Goal: Task Accomplishment & Management: Use online tool/utility

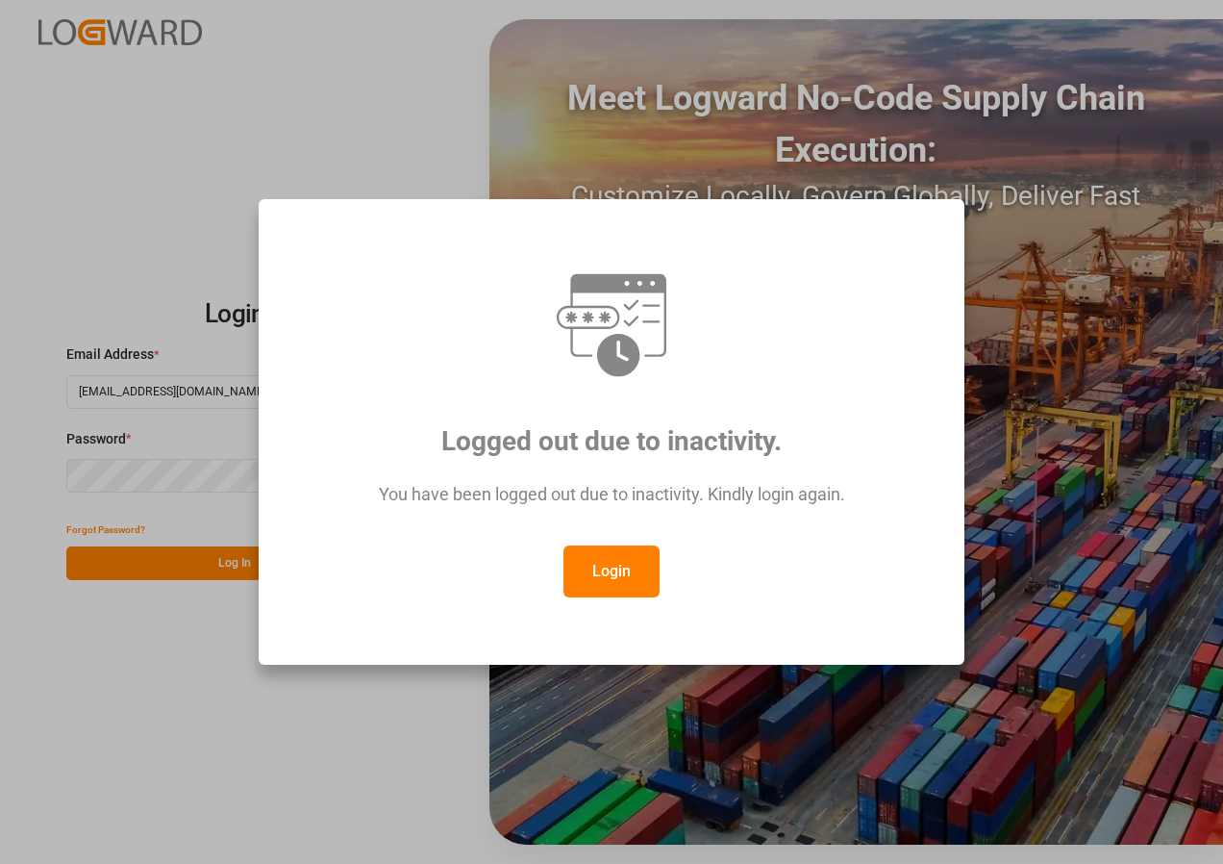
click at [614, 561] on button "Login" at bounding box center [612, 571] width 96 height 52
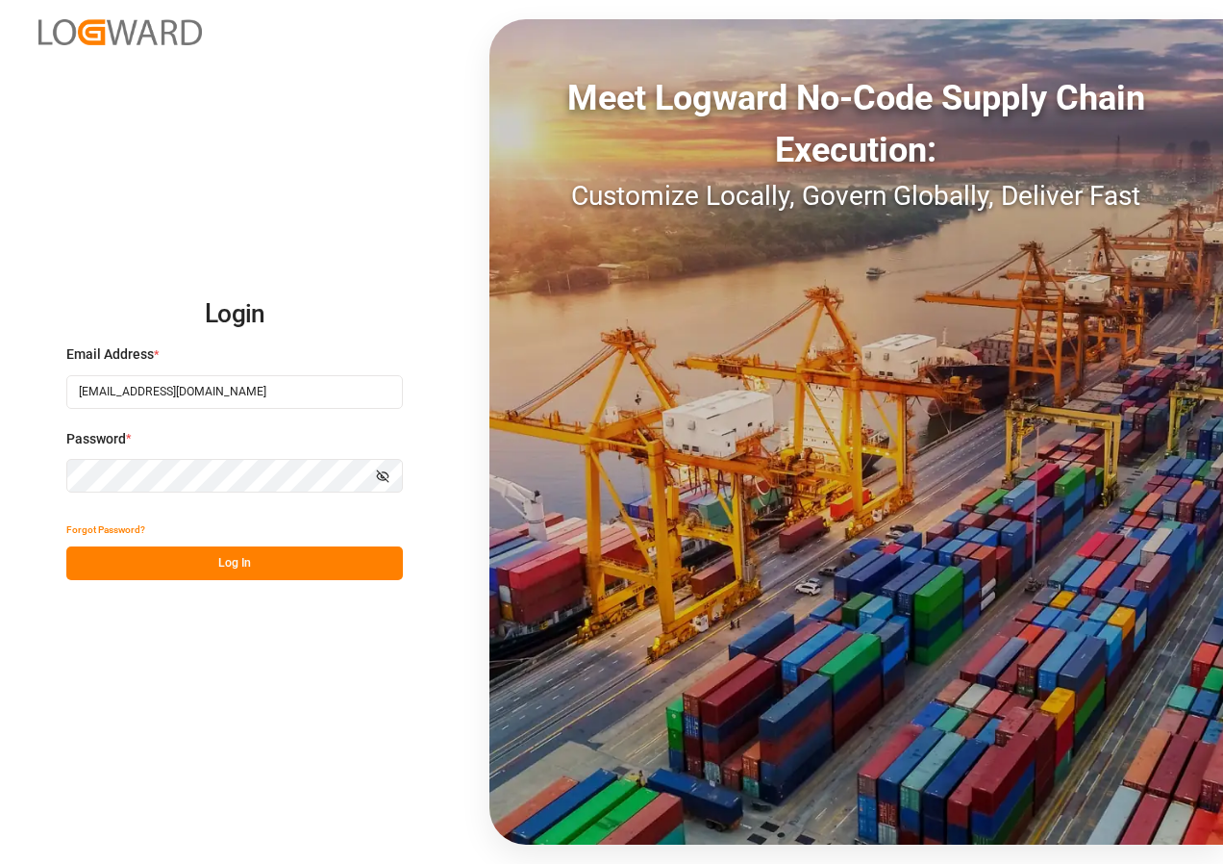
click at [234, 564] on button "Log In" at bounding box center [234, 563] width 337 height 34
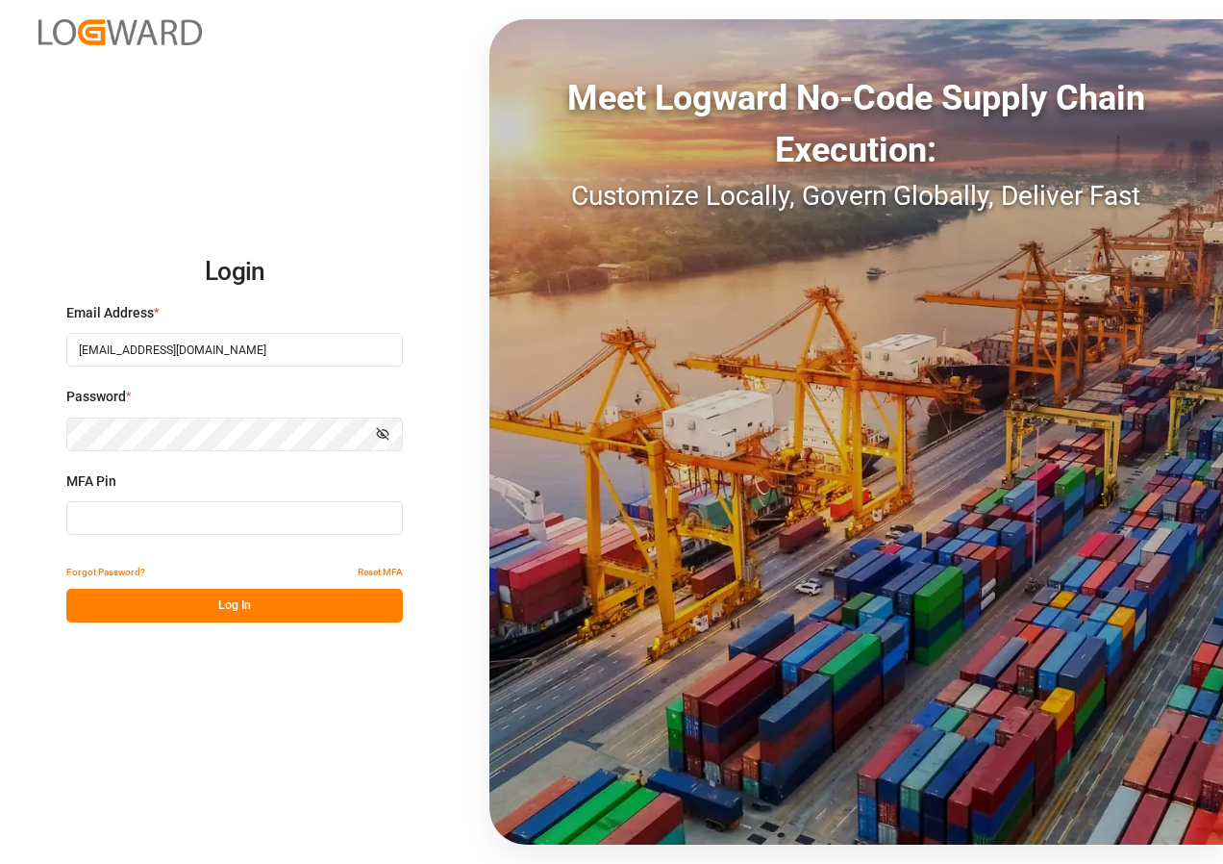
click at [163, 523] on input at bounding box center [234, 518] width 337 height 34
type input "636903"
click at [223, 610] on button "Log In" at bounding box center [234, 606] width 337 height 34
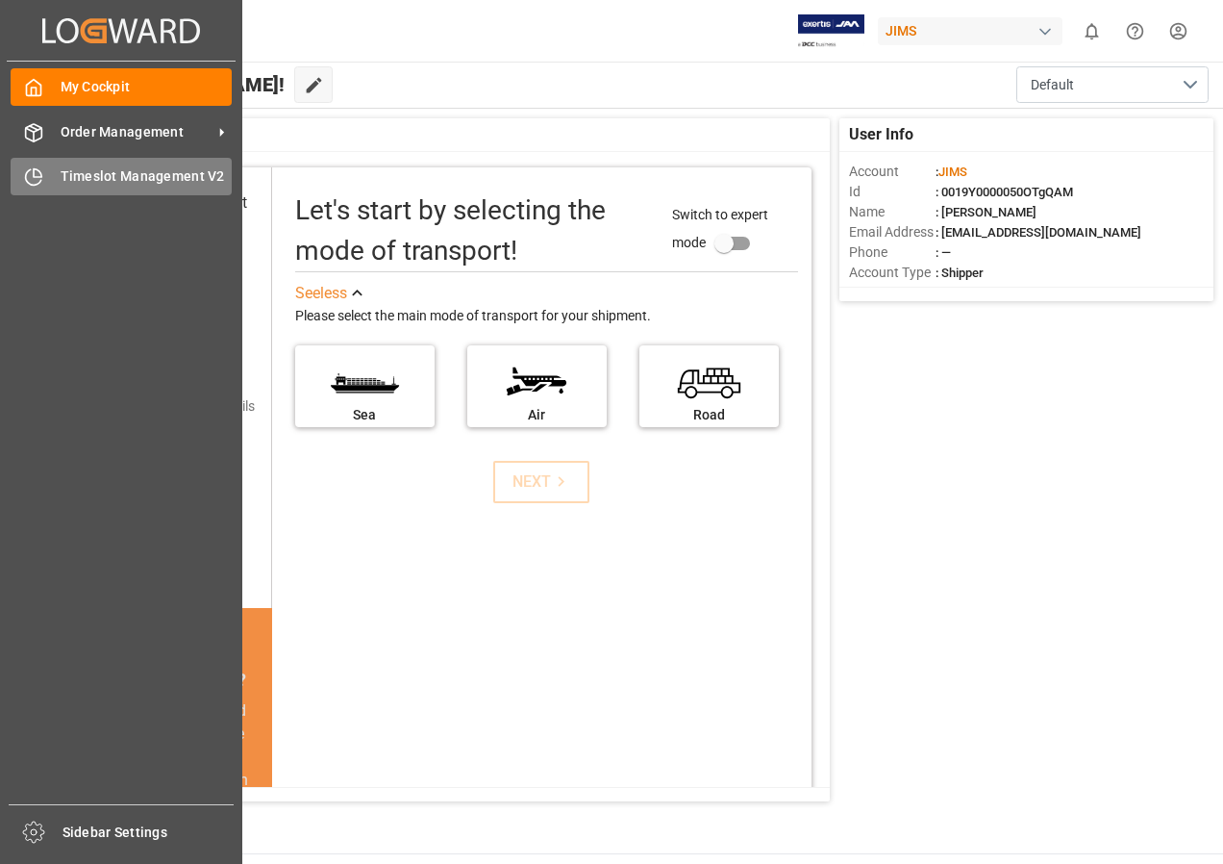
click at [82, 177] on span "Timeslot Management V2" at bounding box center [147, 176] width 172 height 20
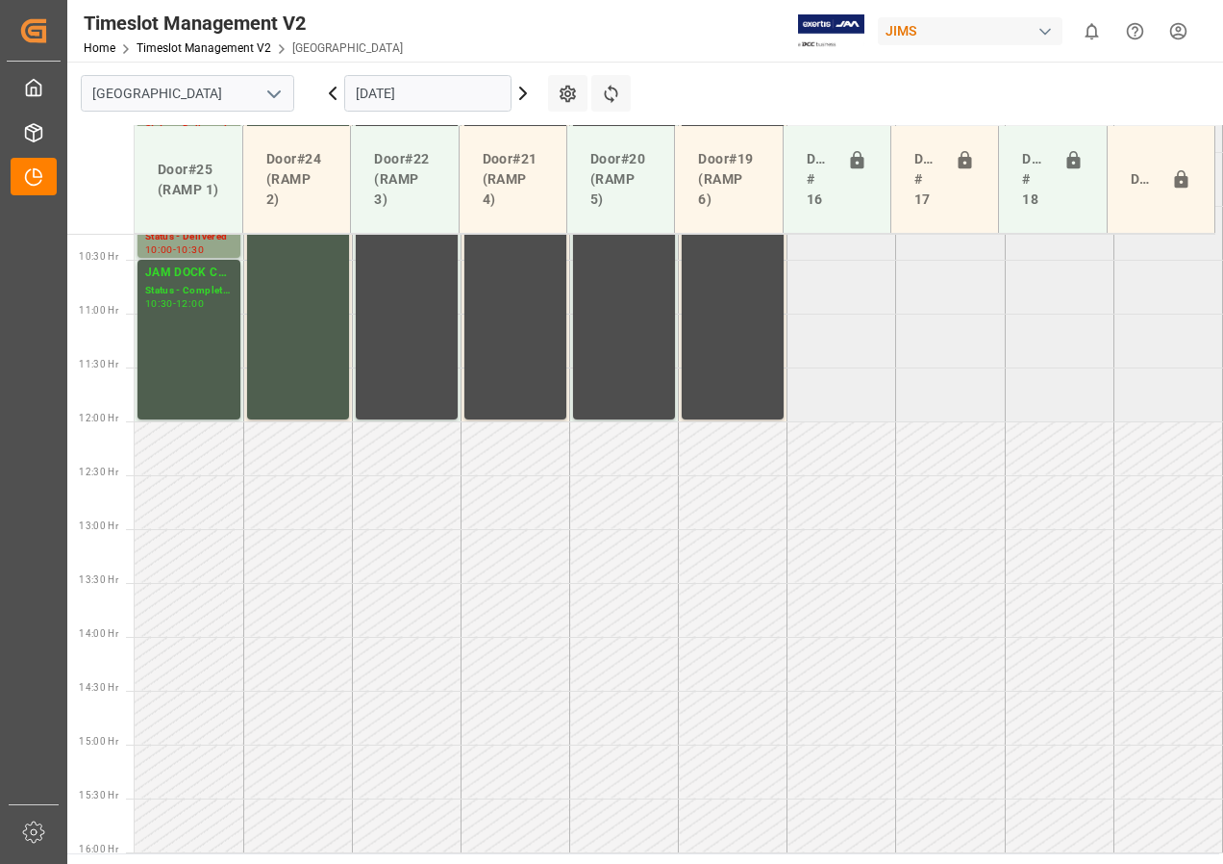
scroll to position [816, 0]
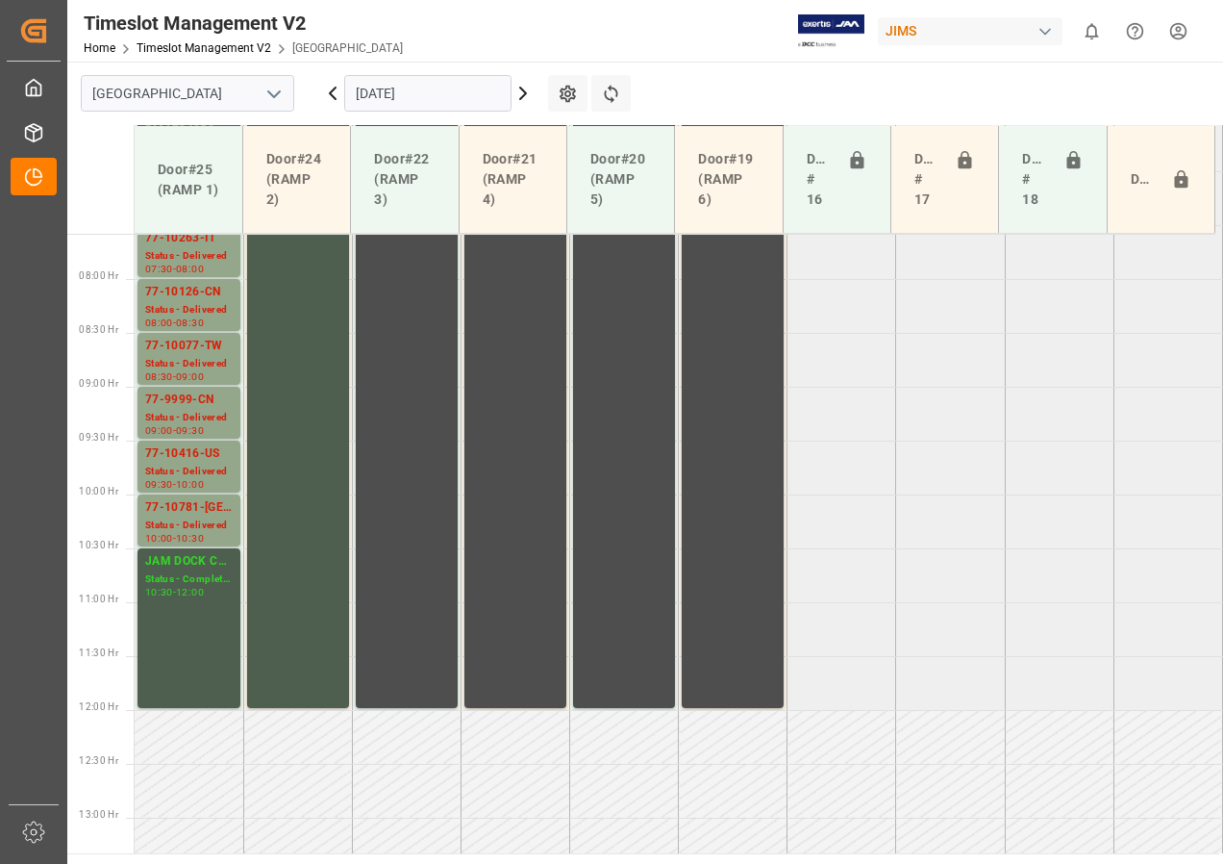
click at [516, 95] on icon at bounding box center [523, 93] width 23 height 23
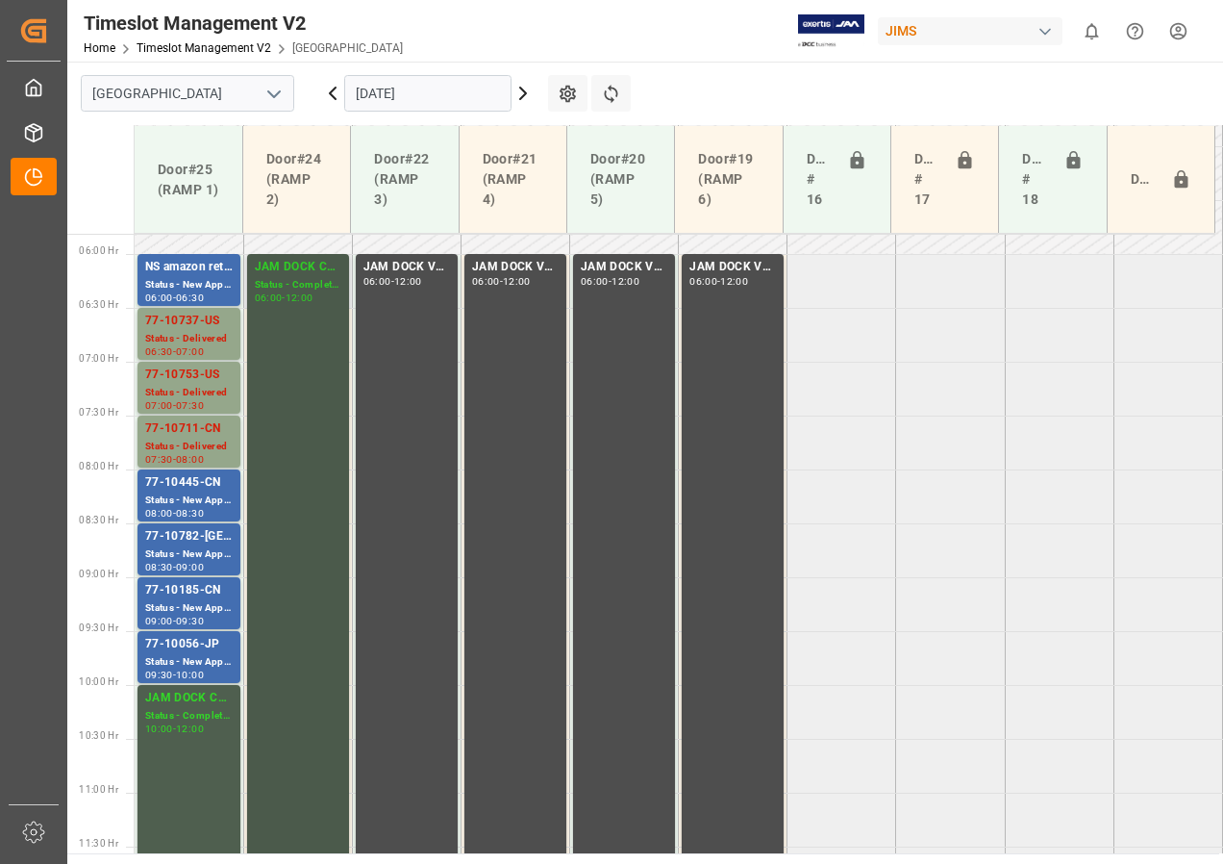
scroll to position [624, 0]
click at [524, 97] on icon at bounding box center [523, 93] width 23 height 23
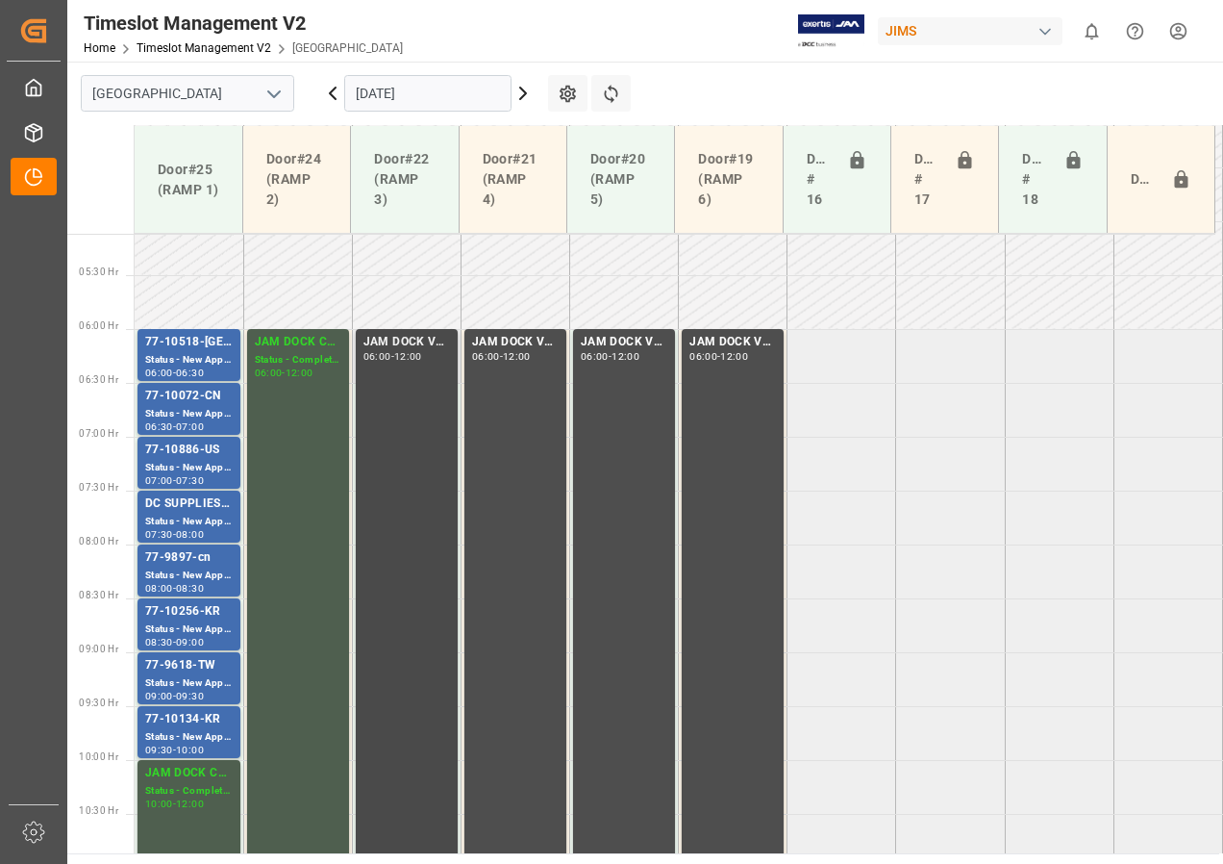
scroll to position [526, 0]
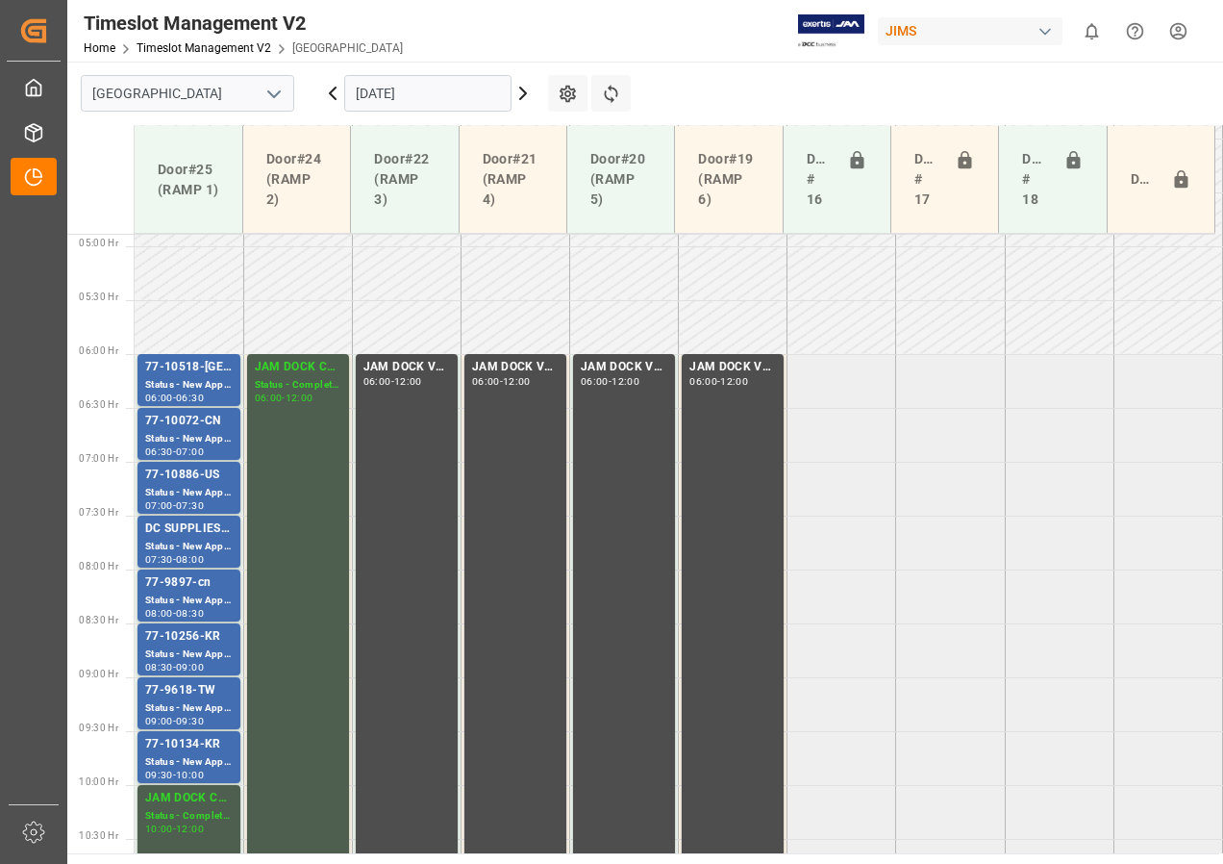
click at [514, 95] on icon at bounding box center [523, 93] width 23 height 23
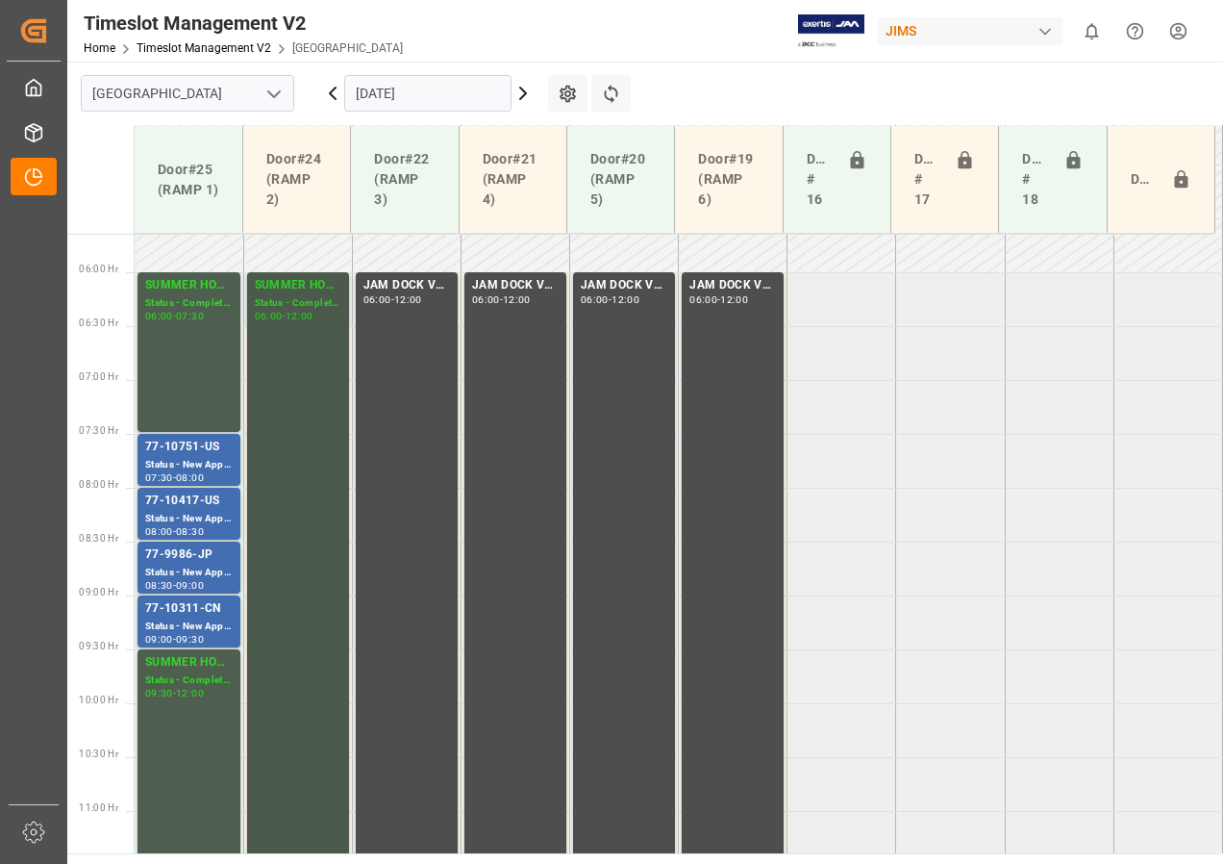
scroll to position [595, 0]
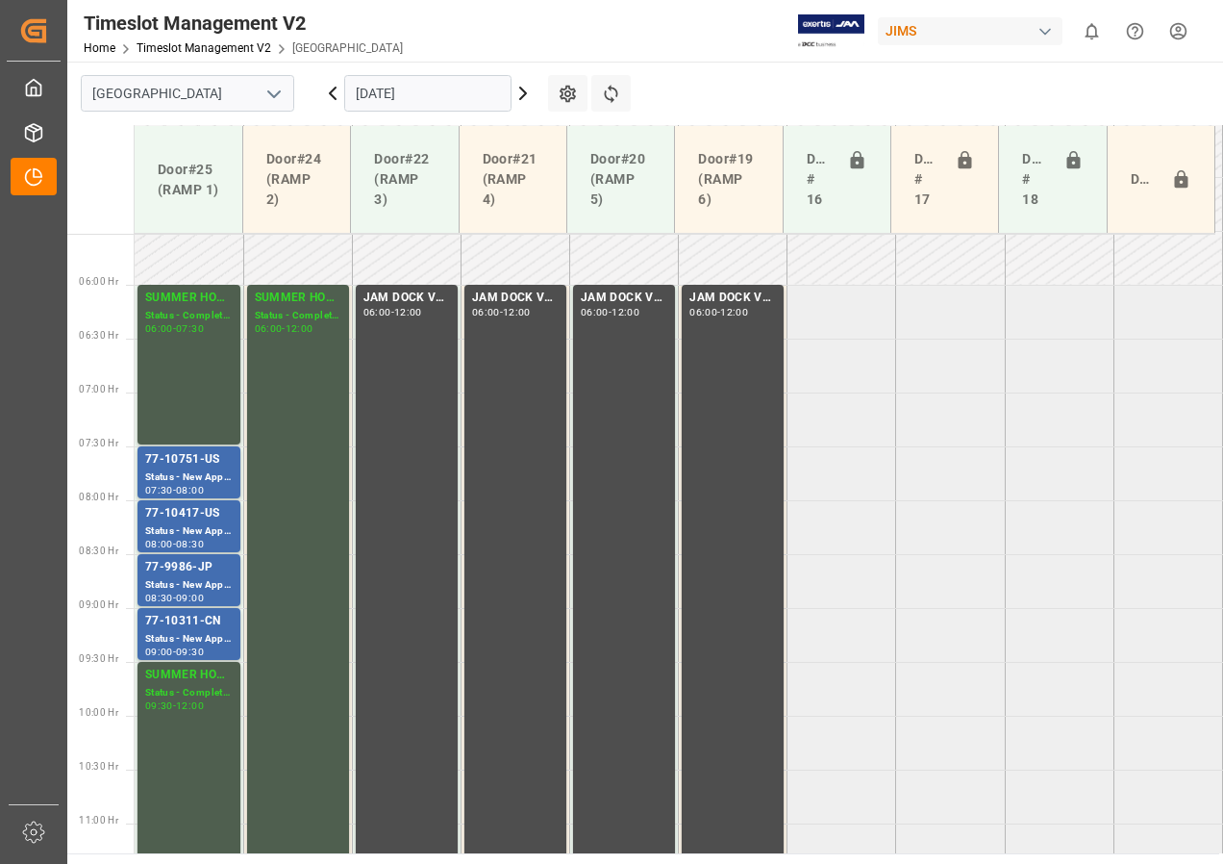
click at [524, 93] on icon at bounding box center [523, 93] width 23 height 23
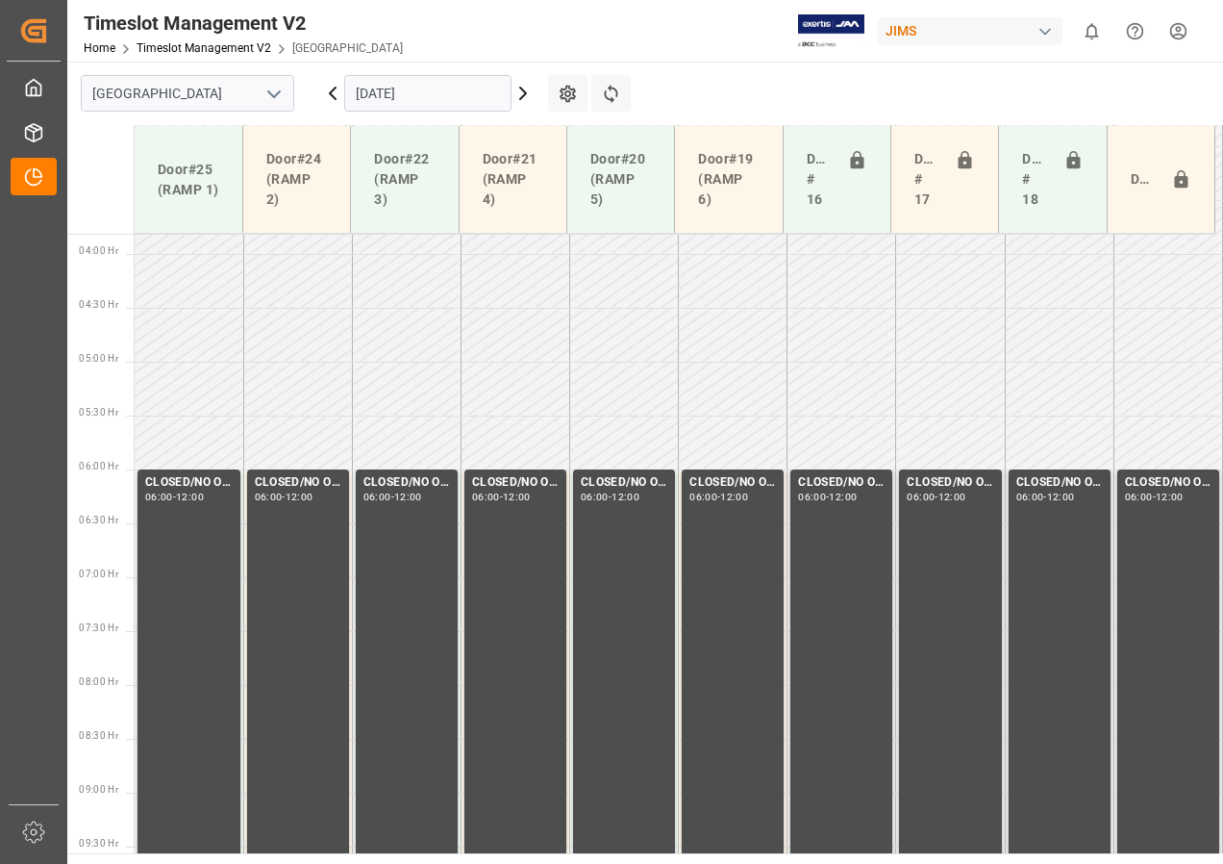
scroll to position [528, 0]
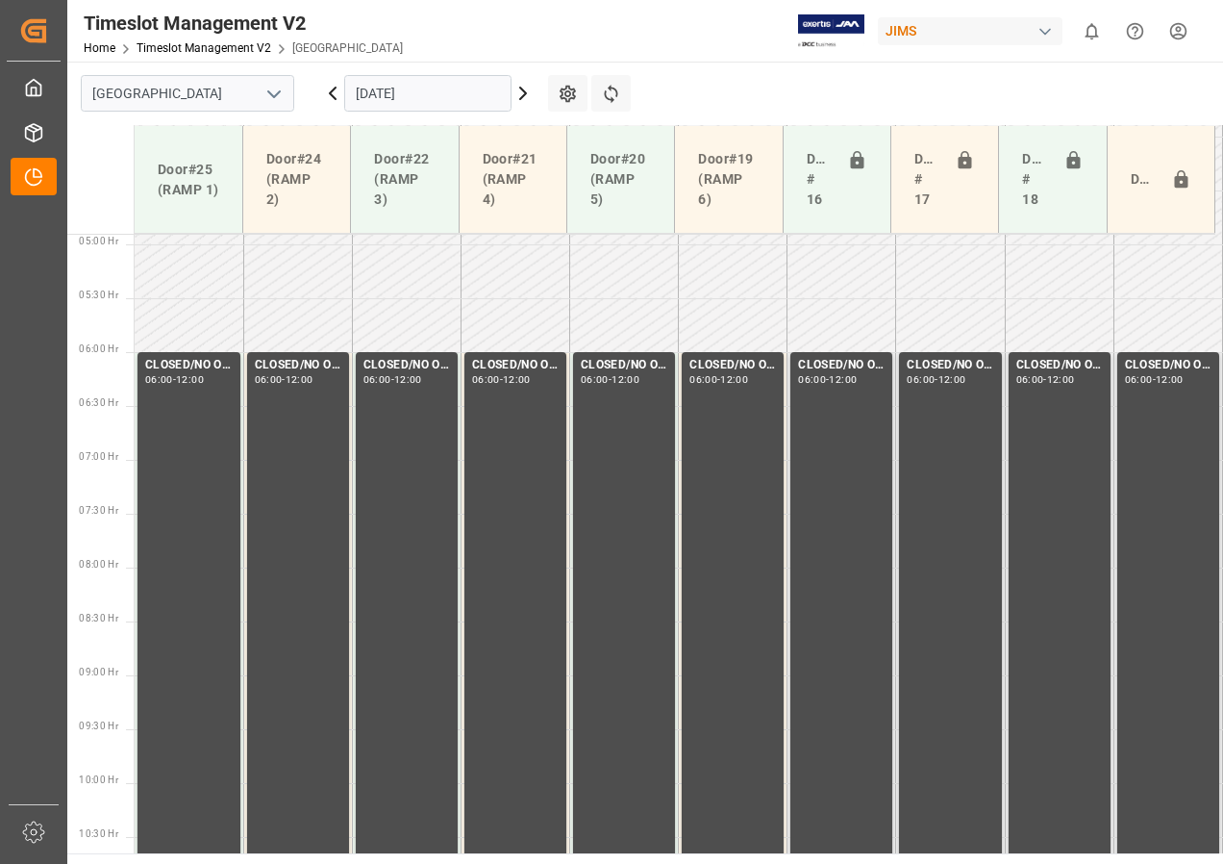
click at [515, 94] on icon at bounding box center [523, 93] width 23 height 23
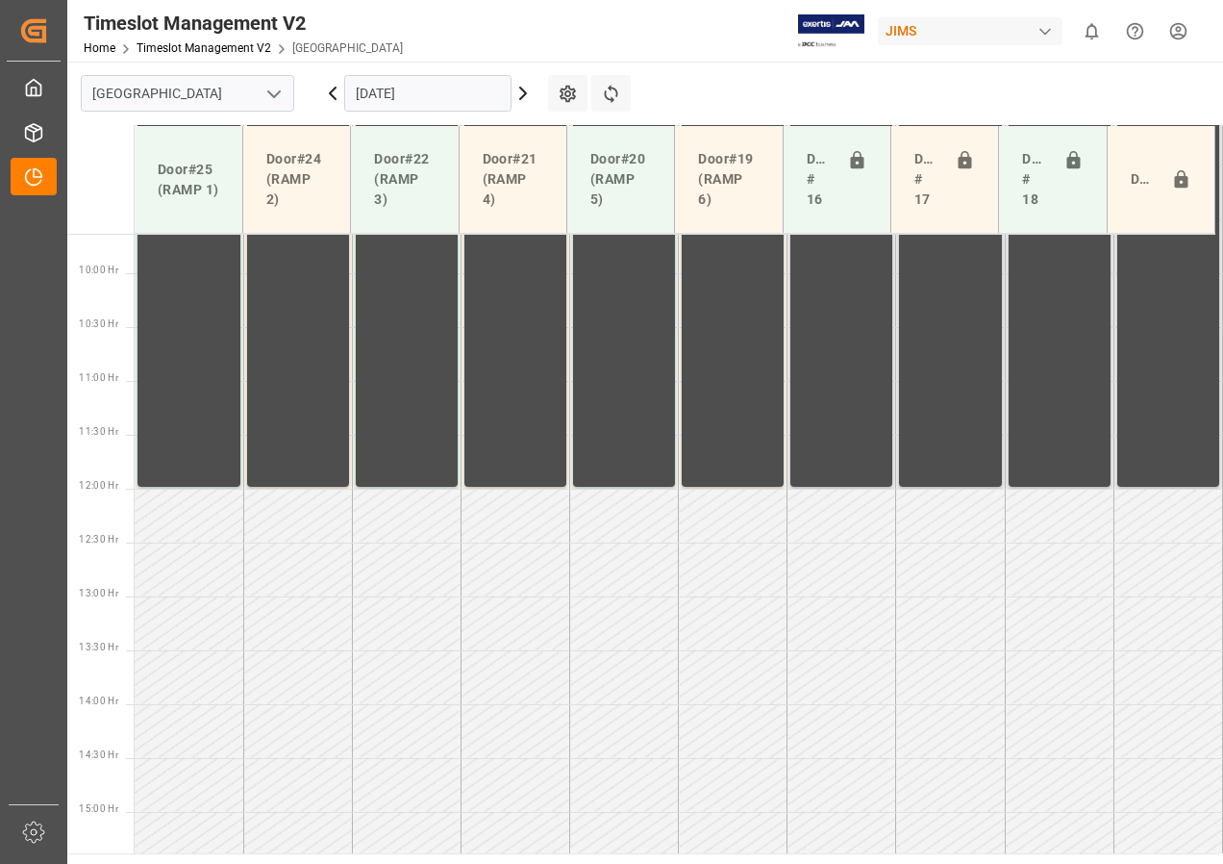
scroll to position [1105, 0]
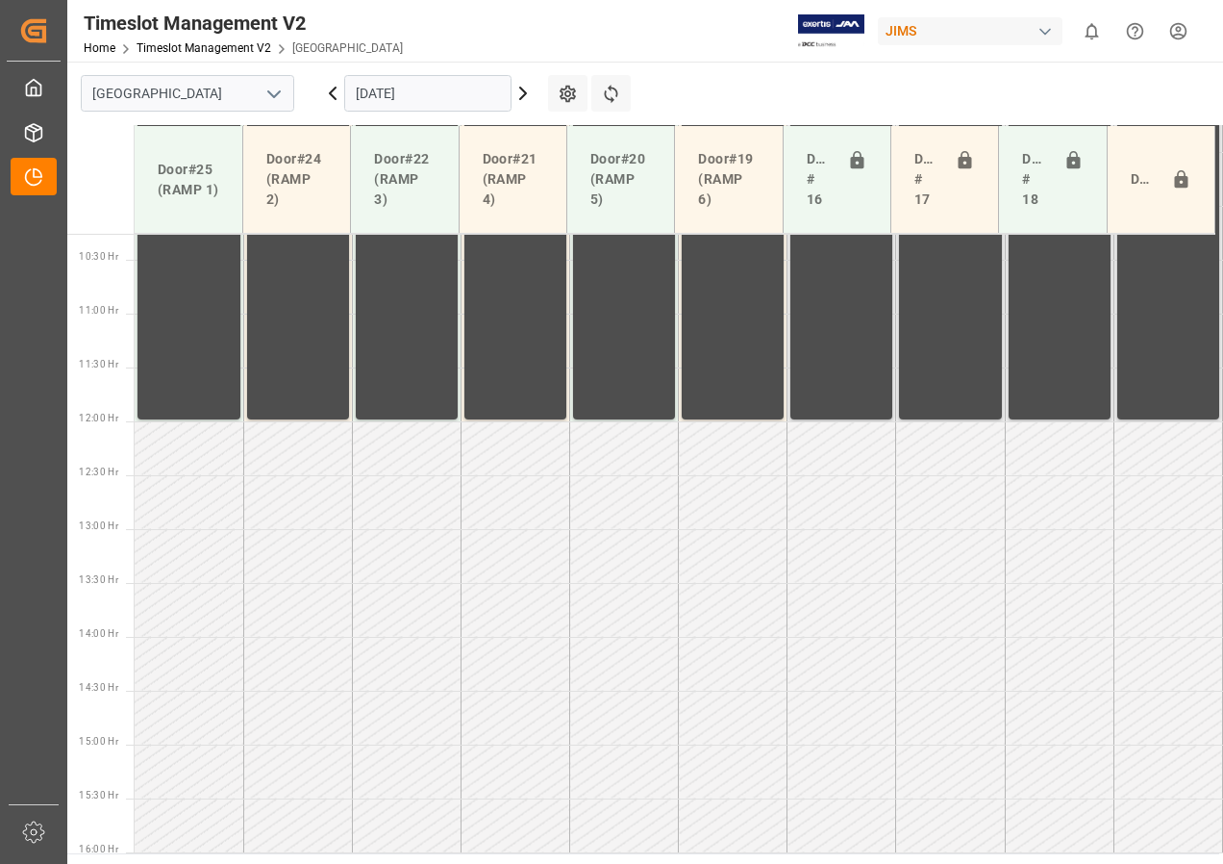
click at [381, 102] on input "[DATE]" at bounding box center [427, 93] width 167 height 37
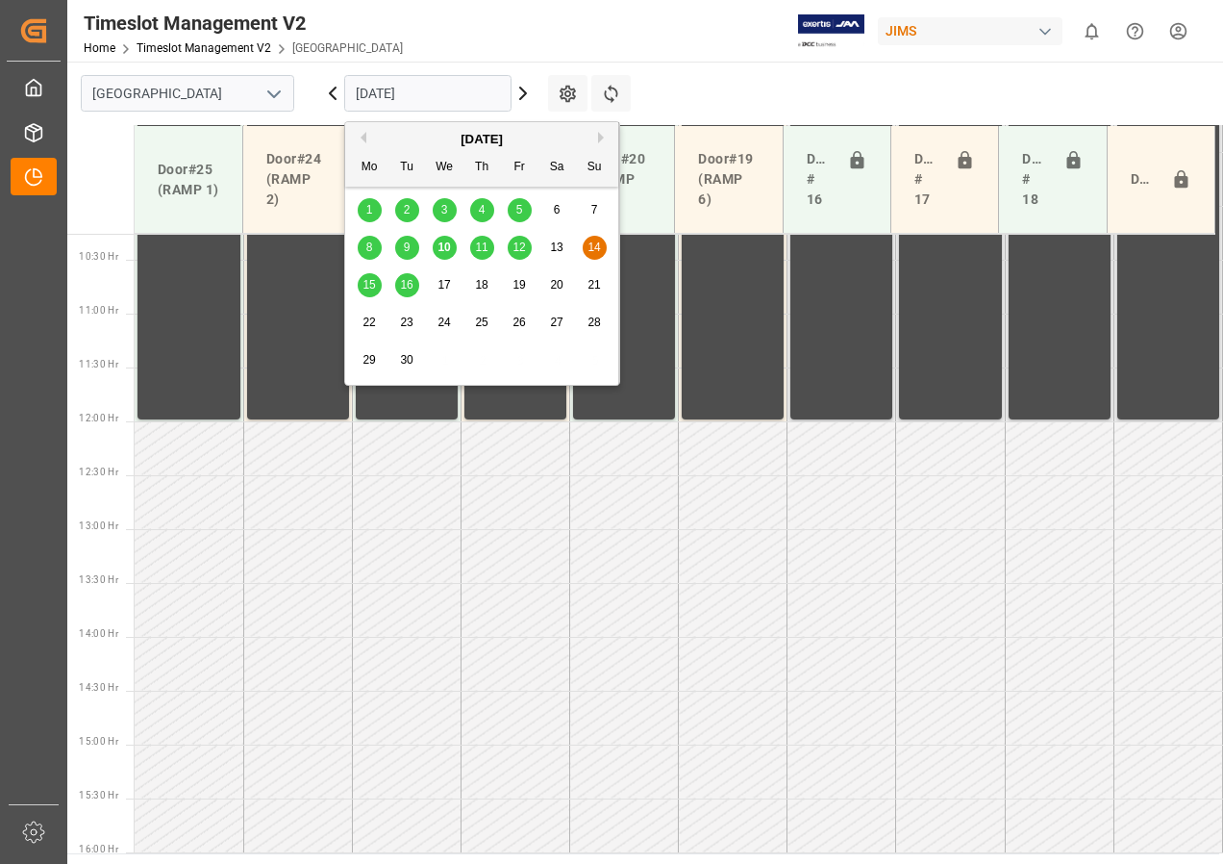
click at [371, 283] on span "15" at bounding box center [369, 284] width 13 height 13
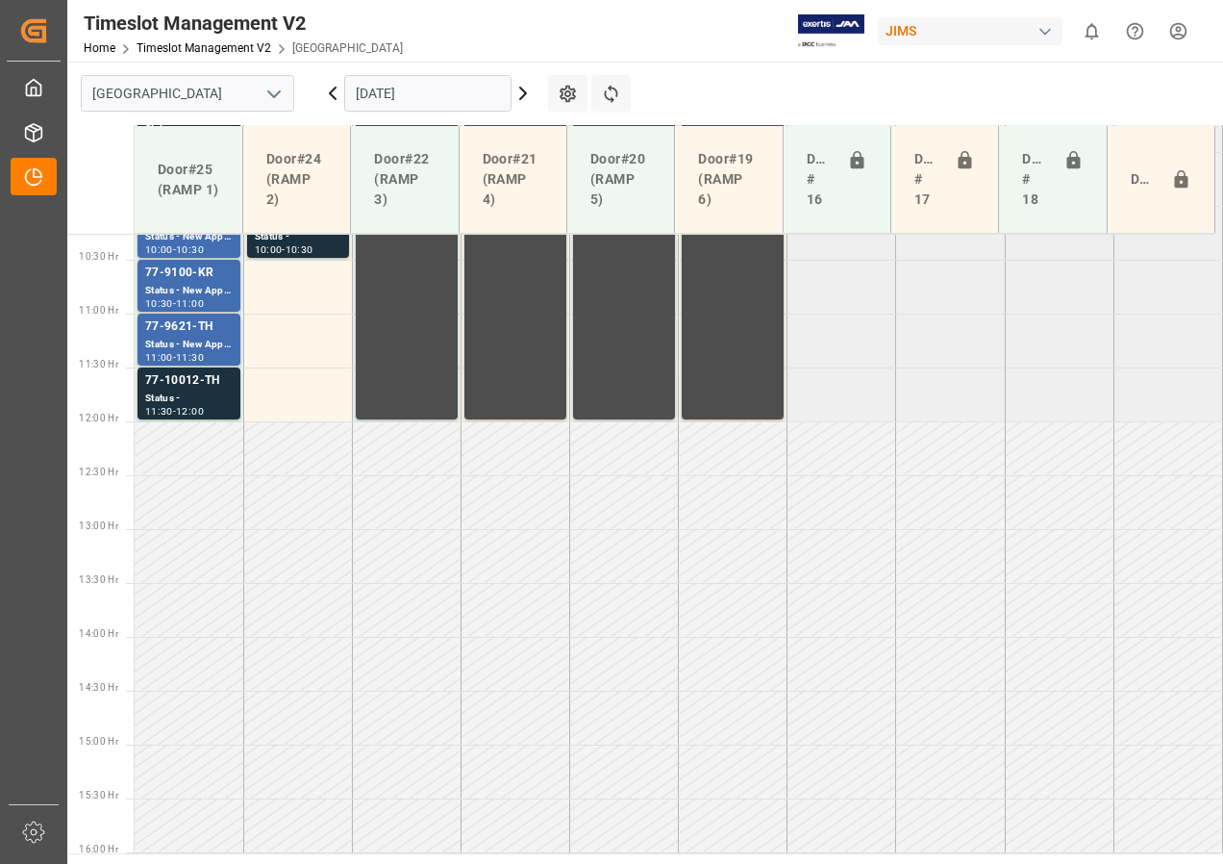
scroll to position [816, 0]
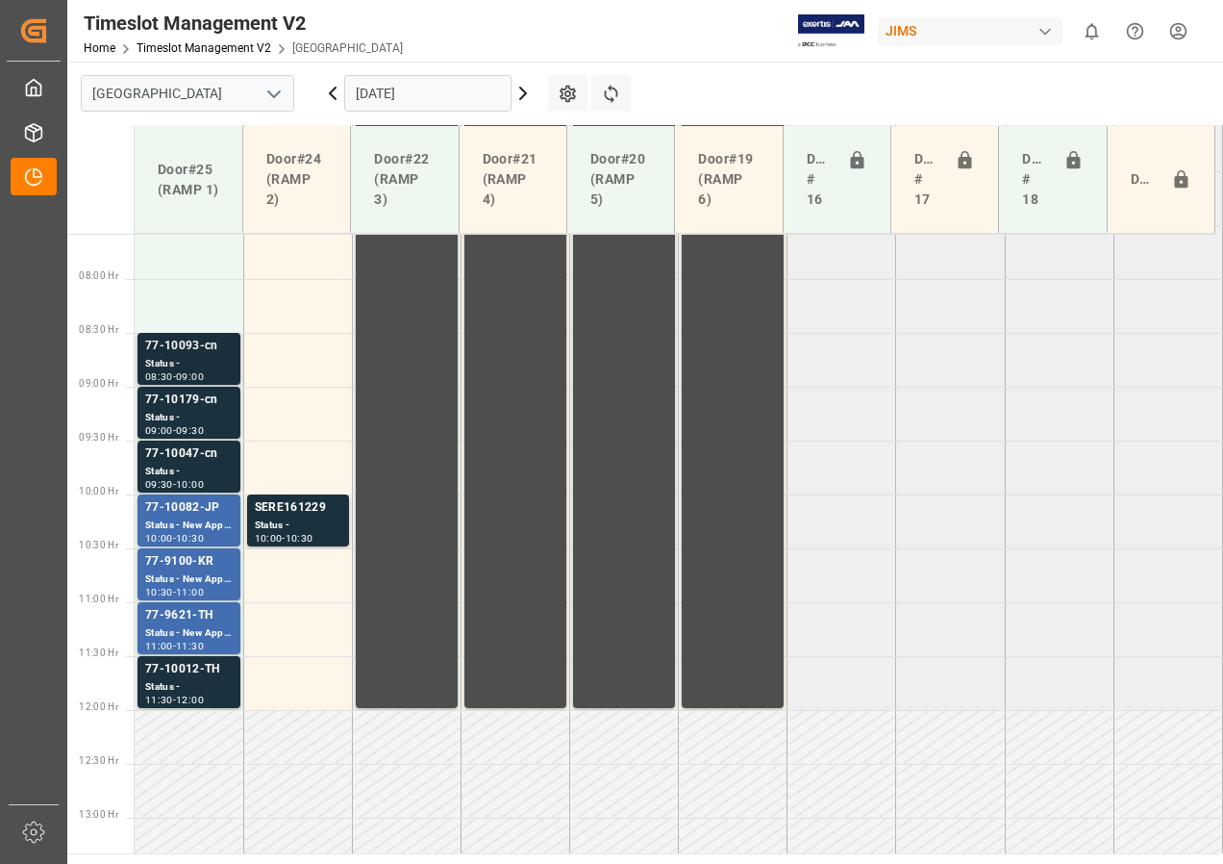
click at [222, 356] on div "Status -" at bounding box center [189, 364] width 88 height 16
click at [208, 409] on div "77-10179-cn" at bounding box center [189, 399] width 88 height 19
click at [196, 465] on div "Status -" at bounding box center [189, 472] width 88 height 16
click at [168, 678] on div "77-10012-TH" at bounding box center [189, 669] width 88 height 19
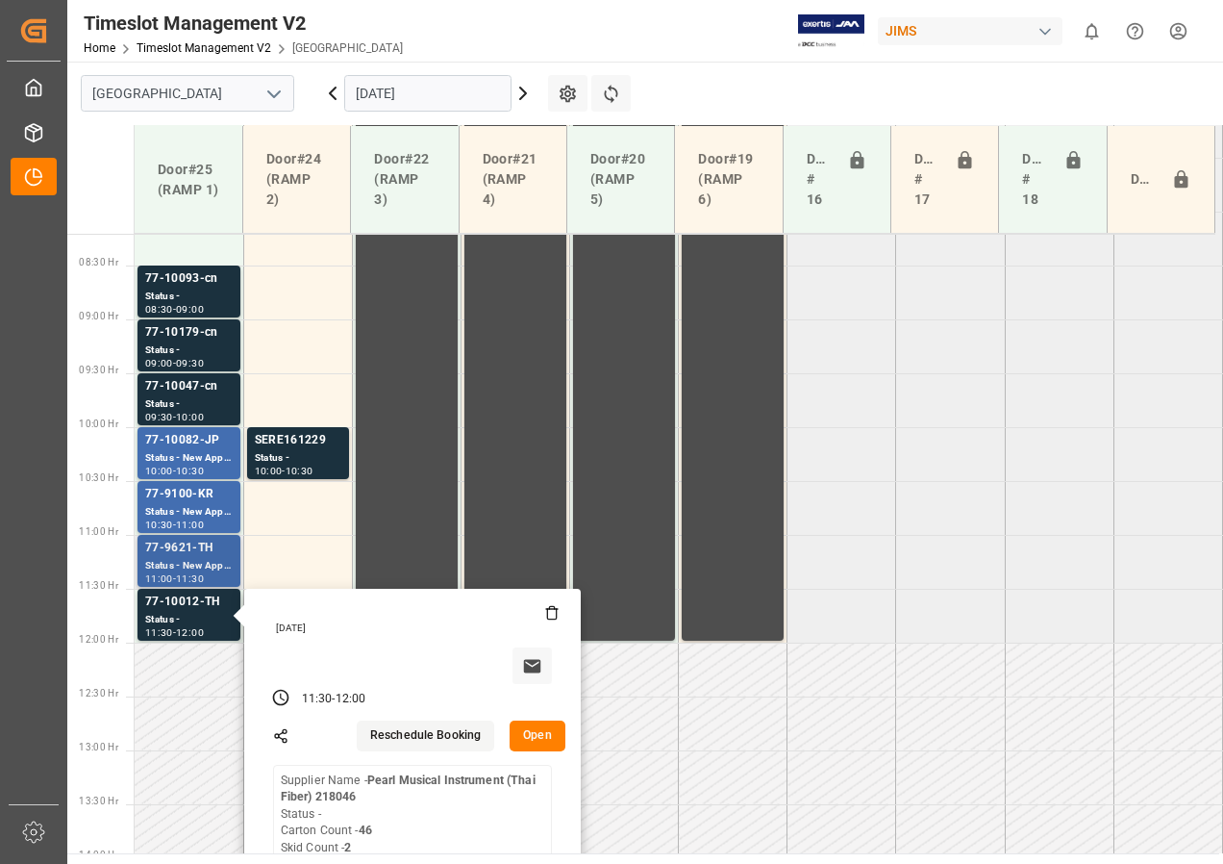
scroll to position [1009, 0]
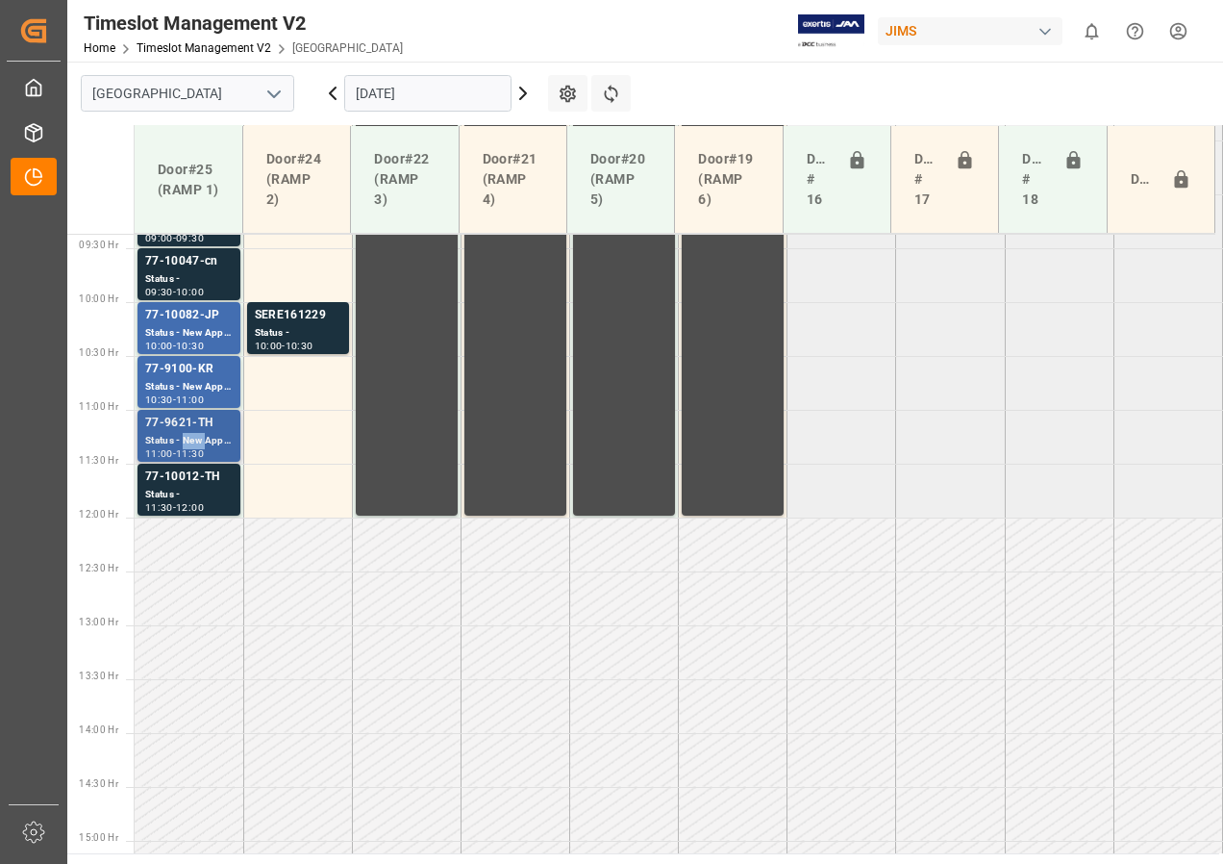
click at [197, 440] on div "Status - New Appointment" at bounding box center [189, 441] width 88 height 16
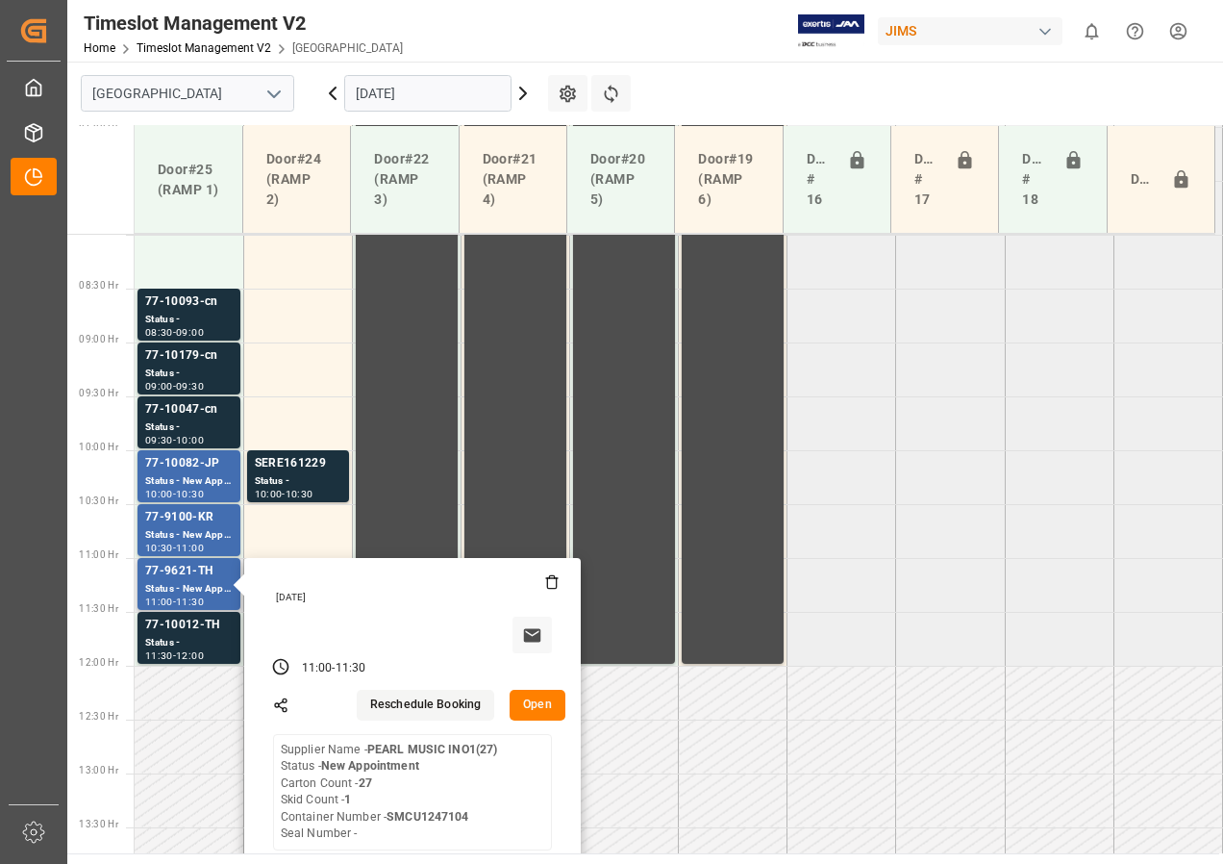
scroll to position [720, 0]
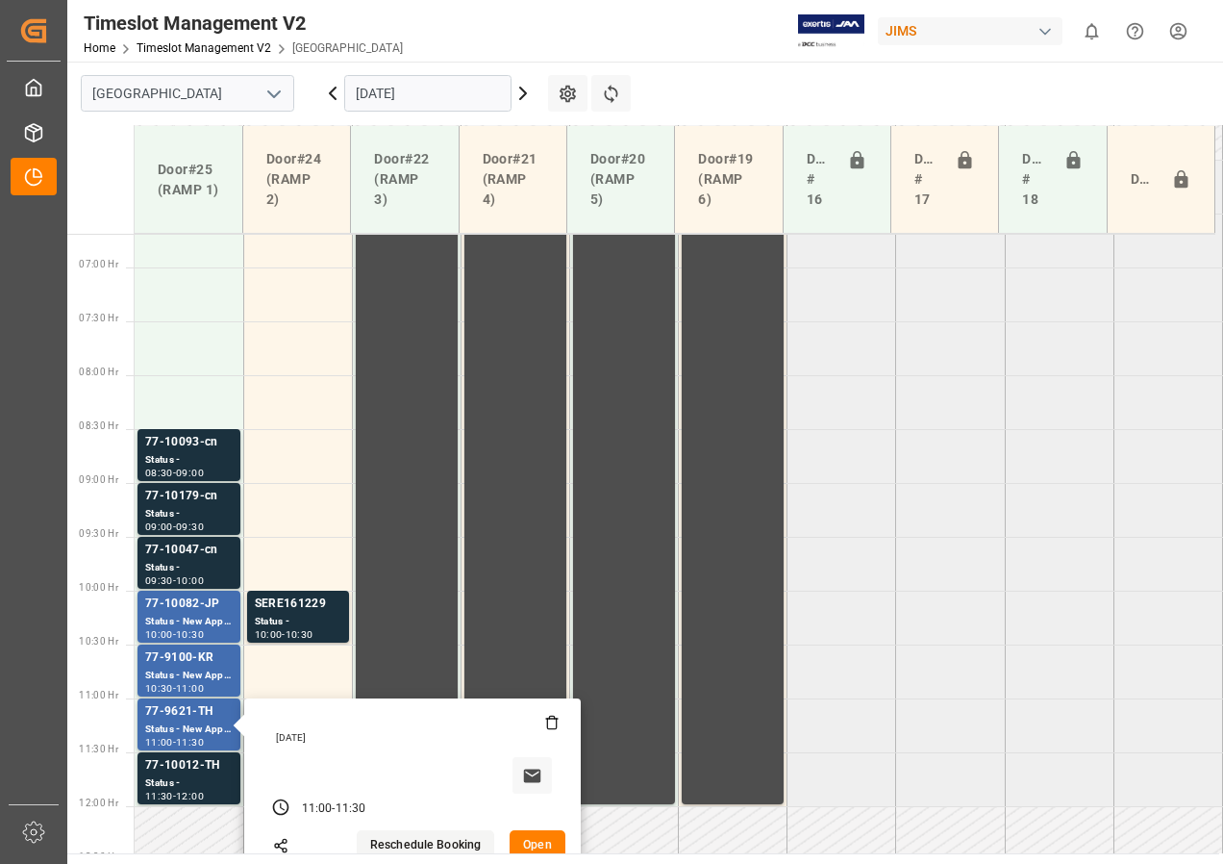
click at [428, 93] on input "[DATE]" at bounding box center [427, 93] width 167 height 37
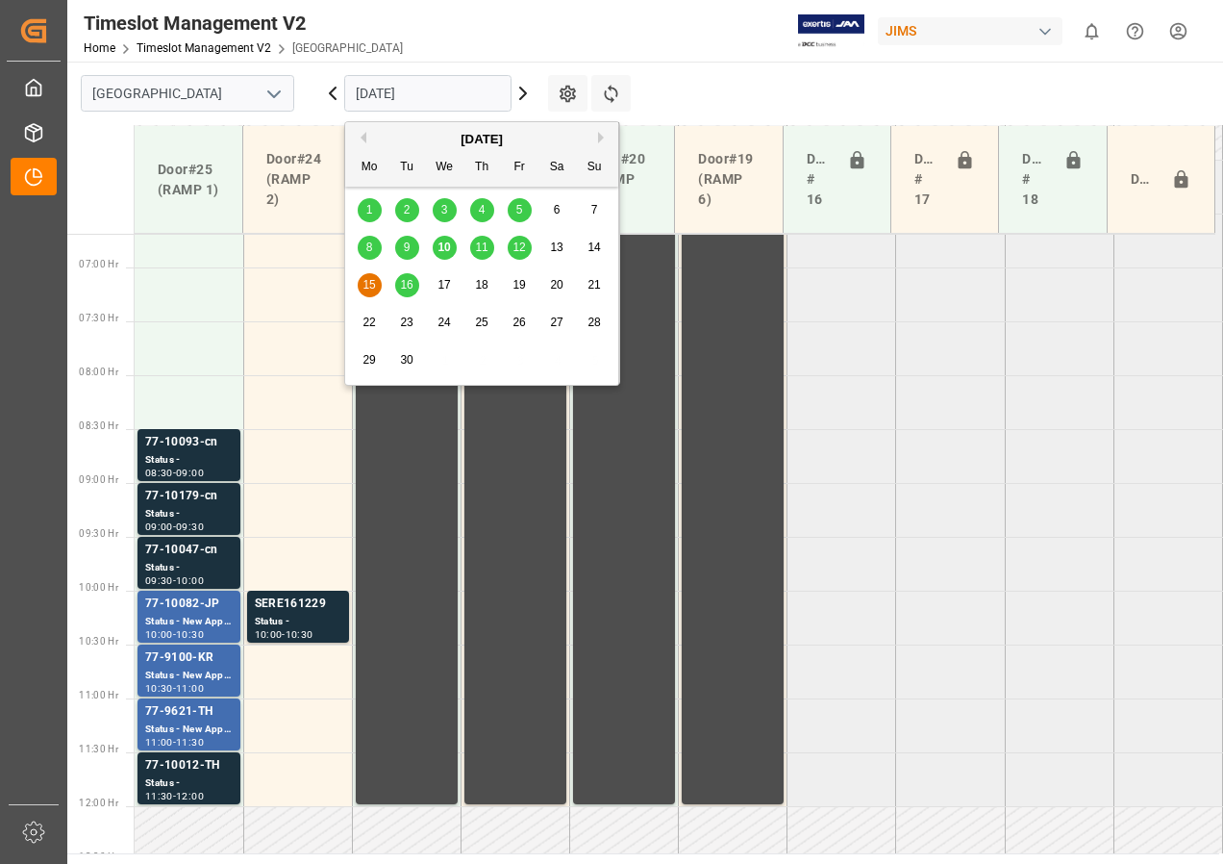
click at [373, 279] on span "15" at bounding box center [369, 284] width 13 height 13
click at [375, 95] on input "[DATE]" at bounding box center [427, 93] width 167 height 37
click at [365, 280] on span "15" at bounding box center [369, 284] width 13 height 13
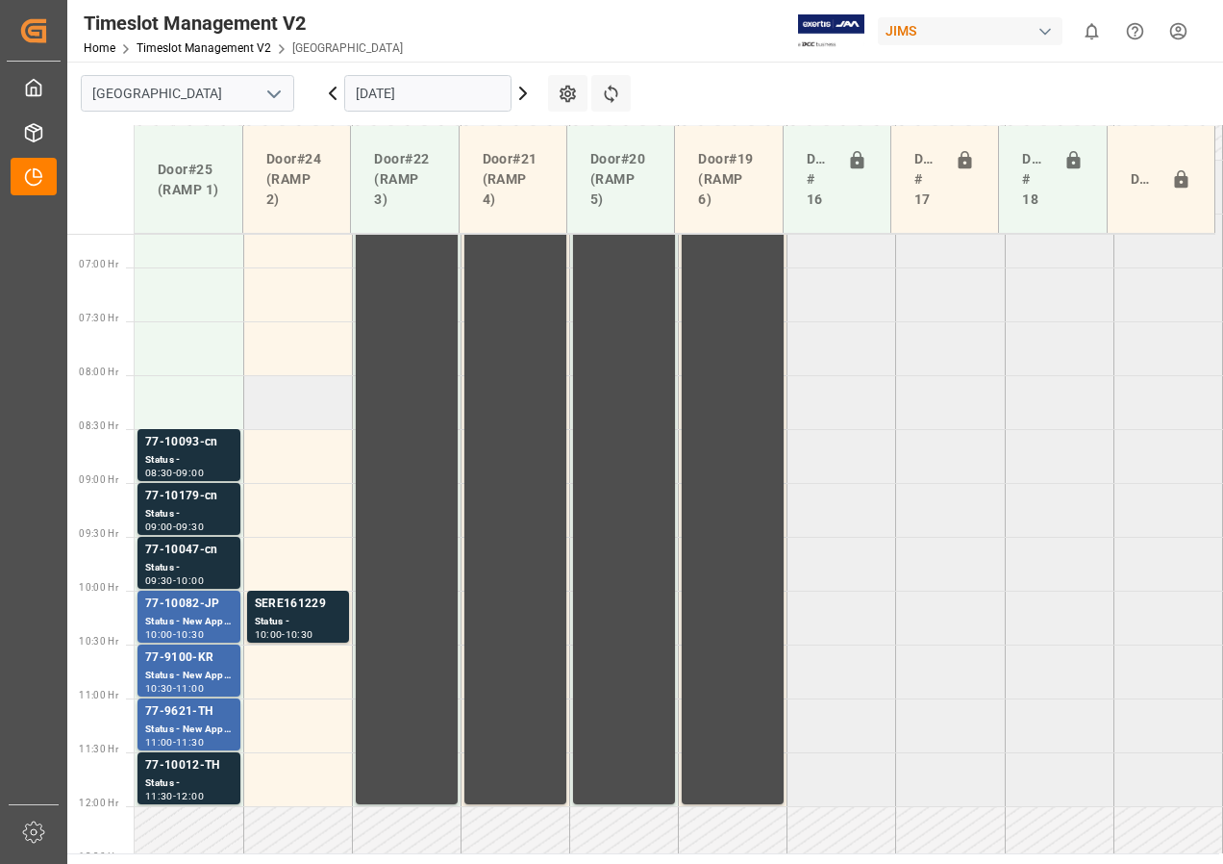
scroll to position [528, 0]
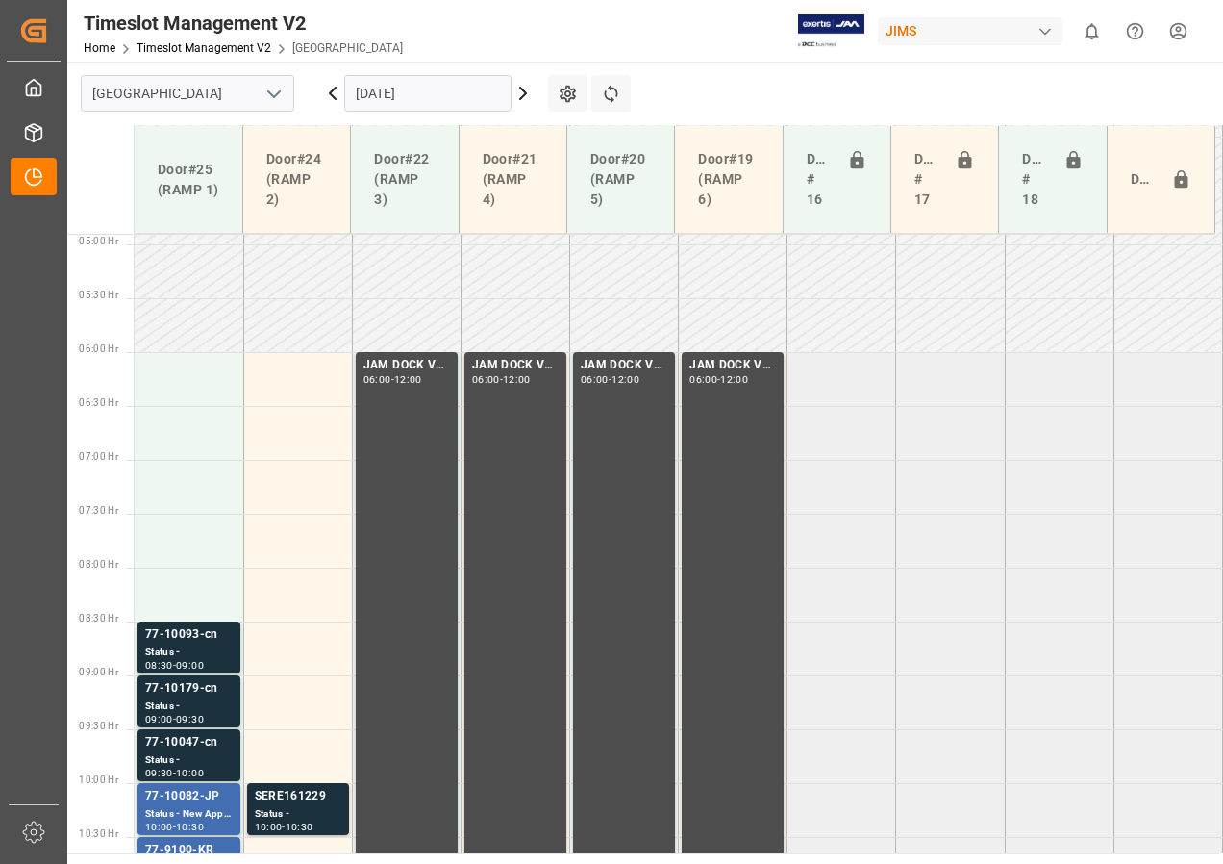
click at [361, 100] on input "[DATE]" at bounding box center [427, 93] width 167 height 37
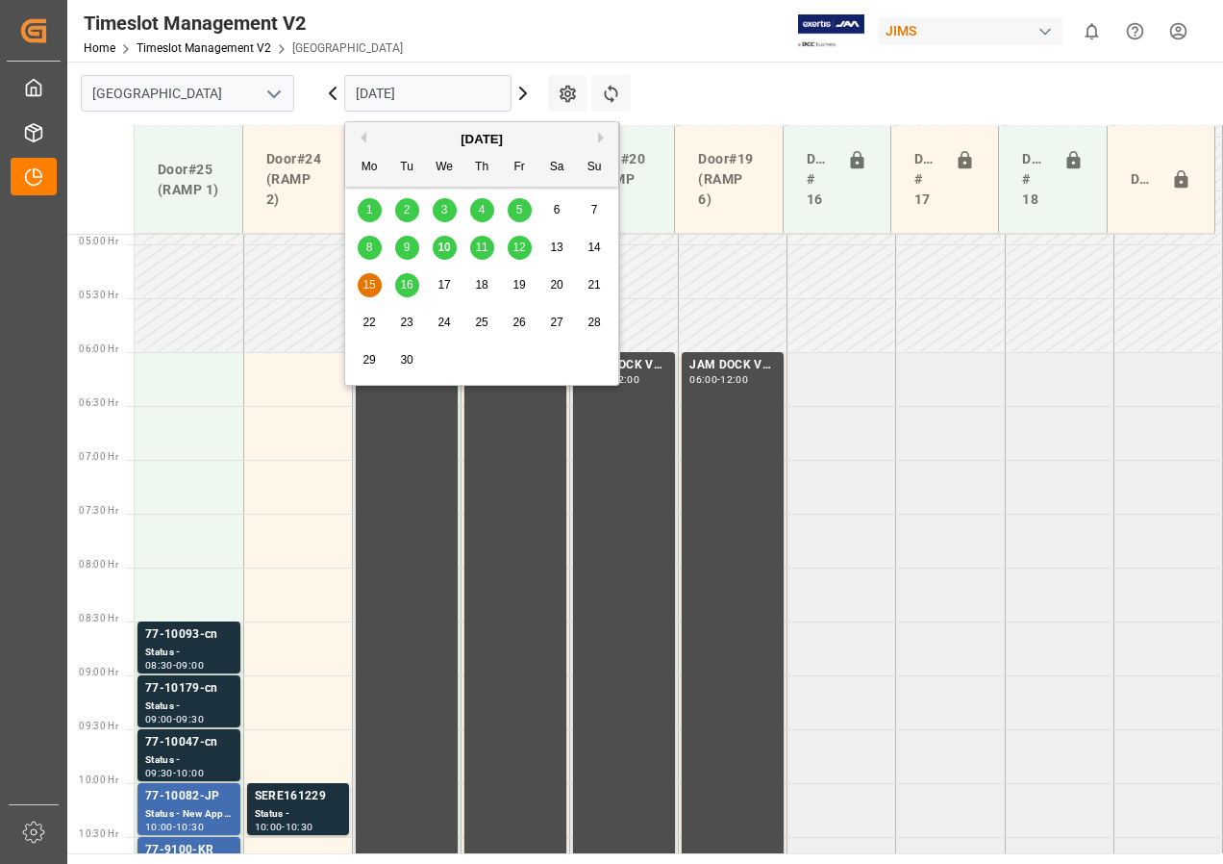
click at [399, 281] on div "16" at bounding box center [407, 285] width 24 height 23
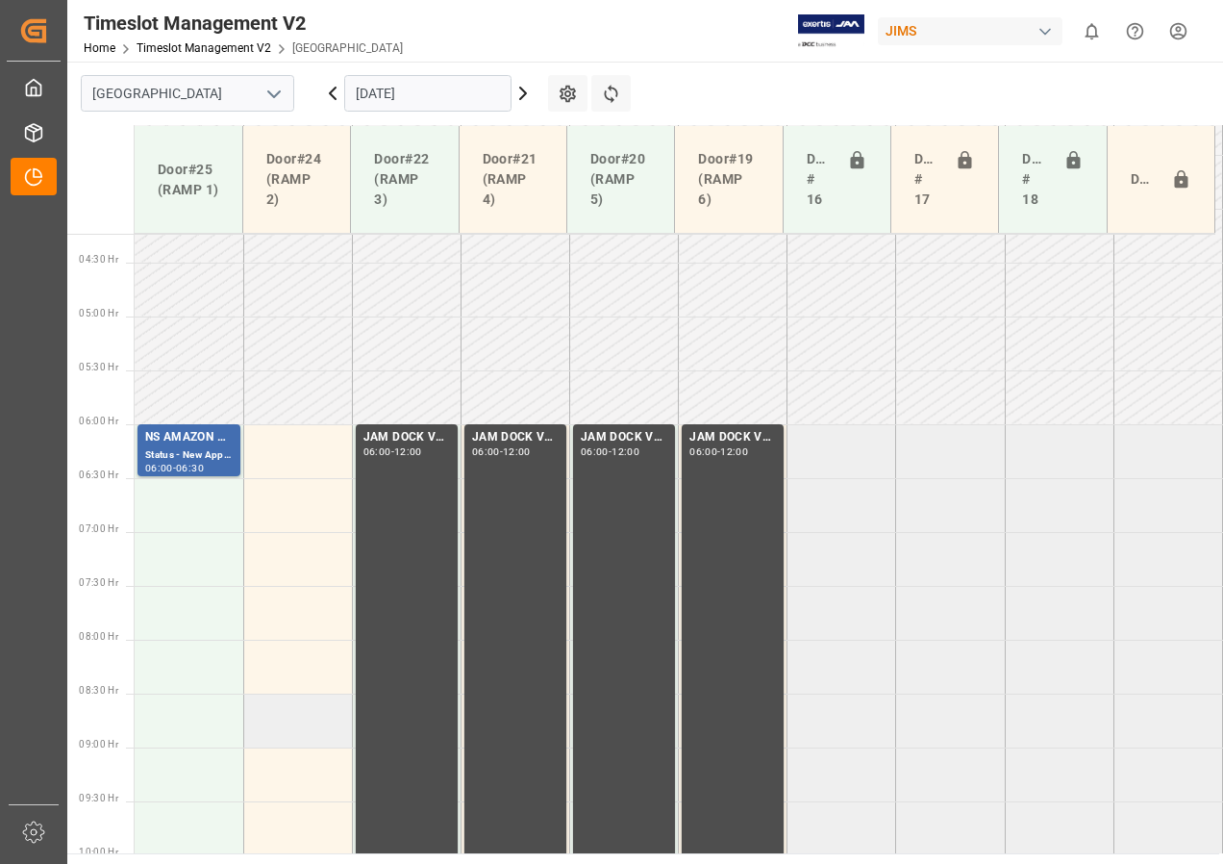
scroll to position [432, 0]
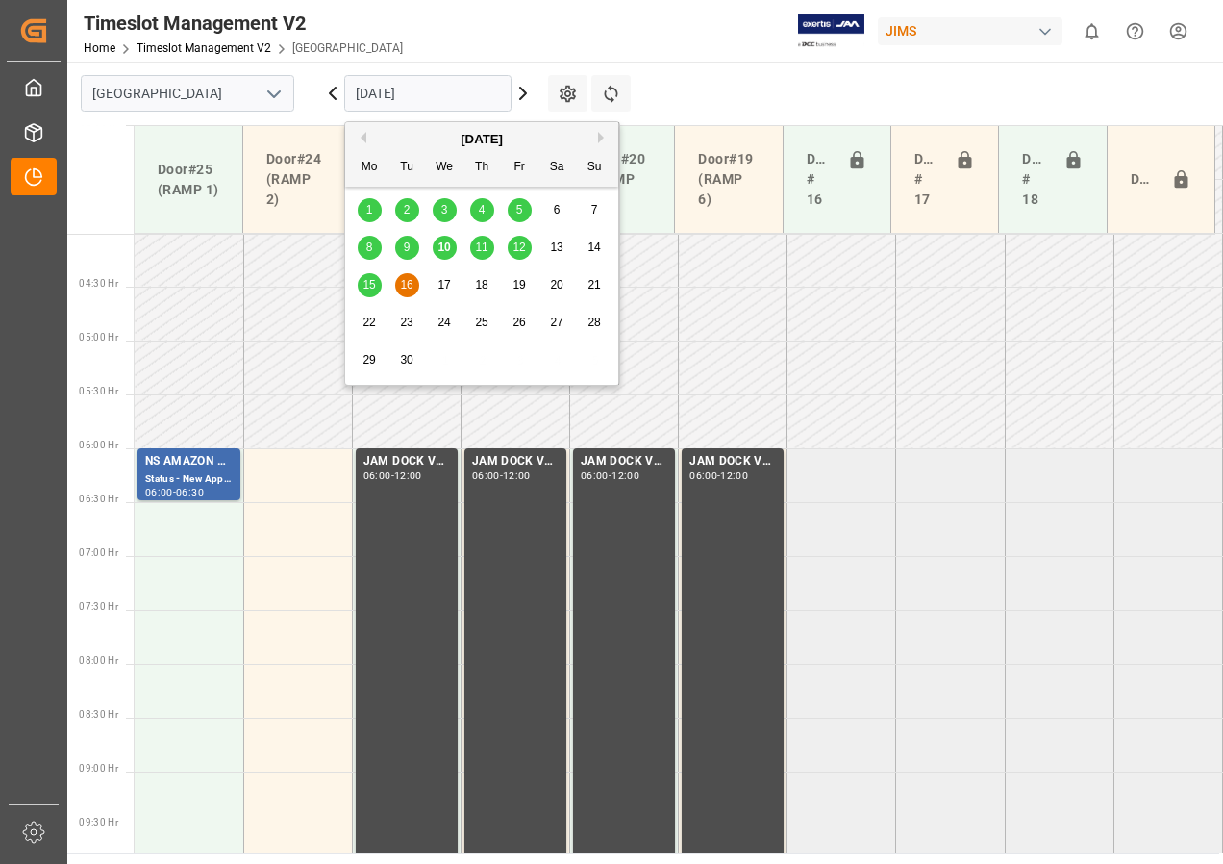
click at [394, 98] on input "[DATE]" at bounding box center [427, 93] width 167 height 37
click at [365, 284] on span "15" at bounding box center [369, 284] width 13 height 13
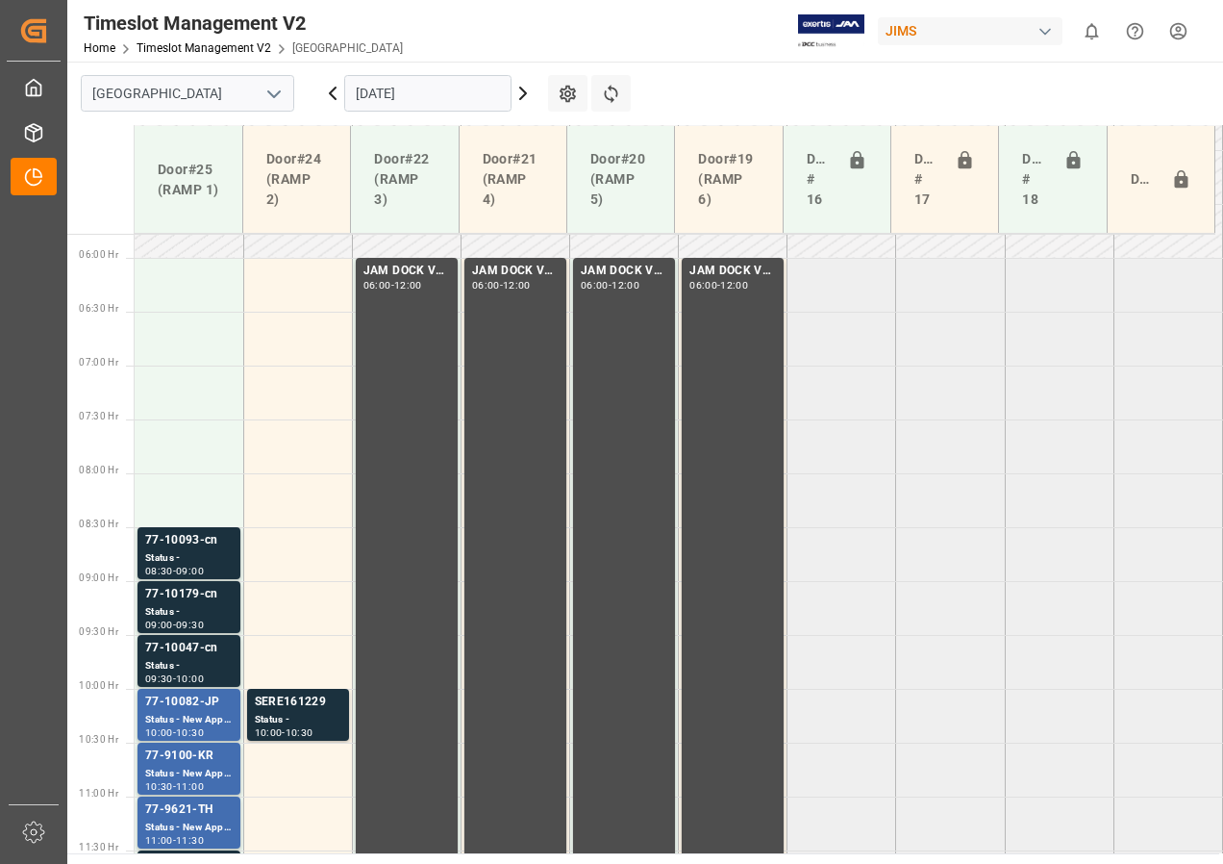
scroll to position [528, 0]
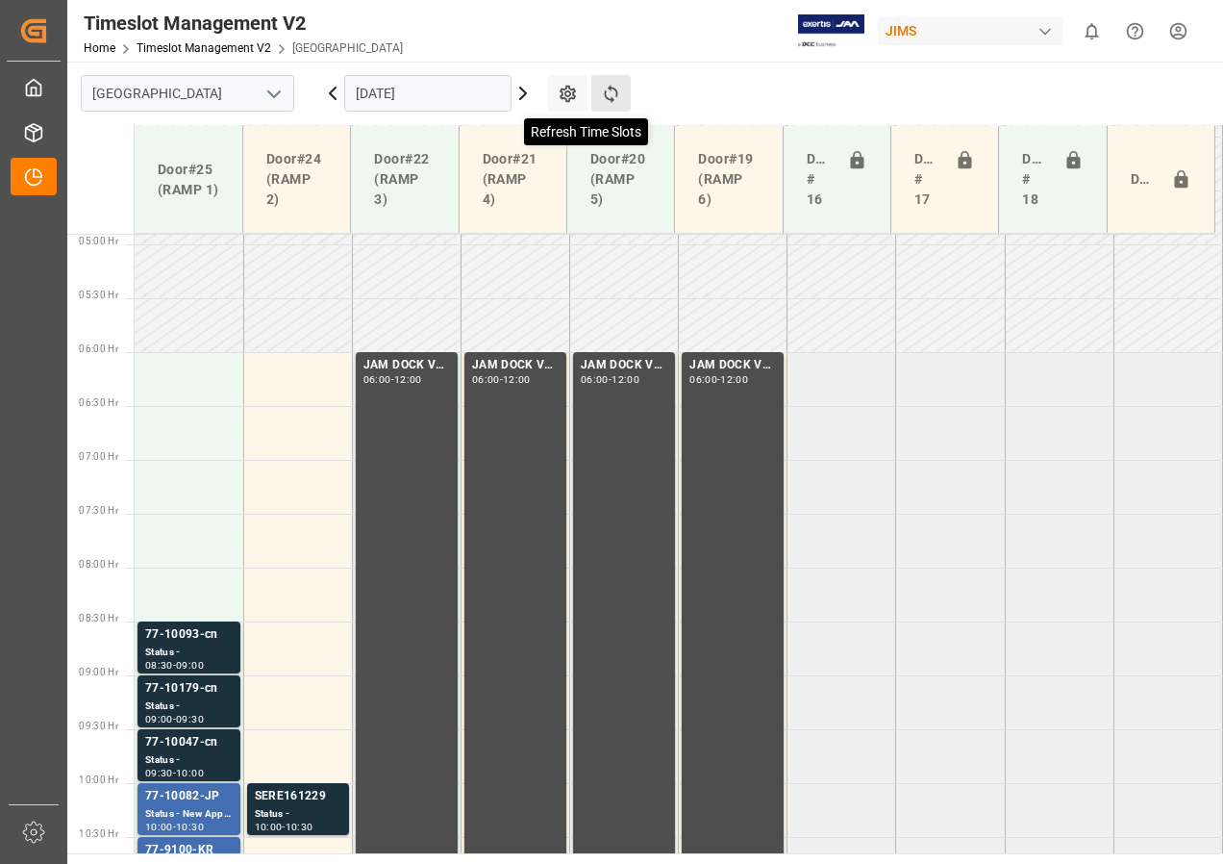
click at [614, 90] on icon at bounding box center [611, 94] width 20 height 20
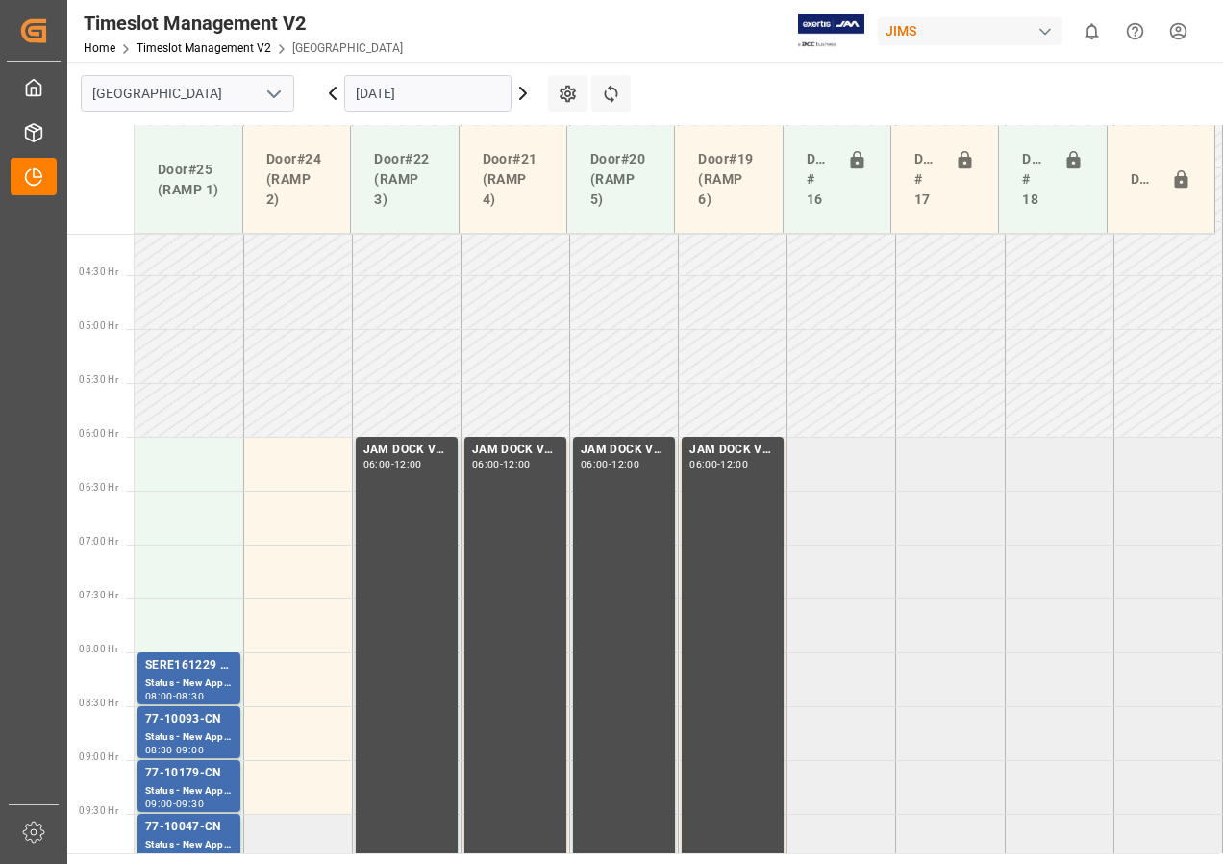
scroll to position [539, 0]
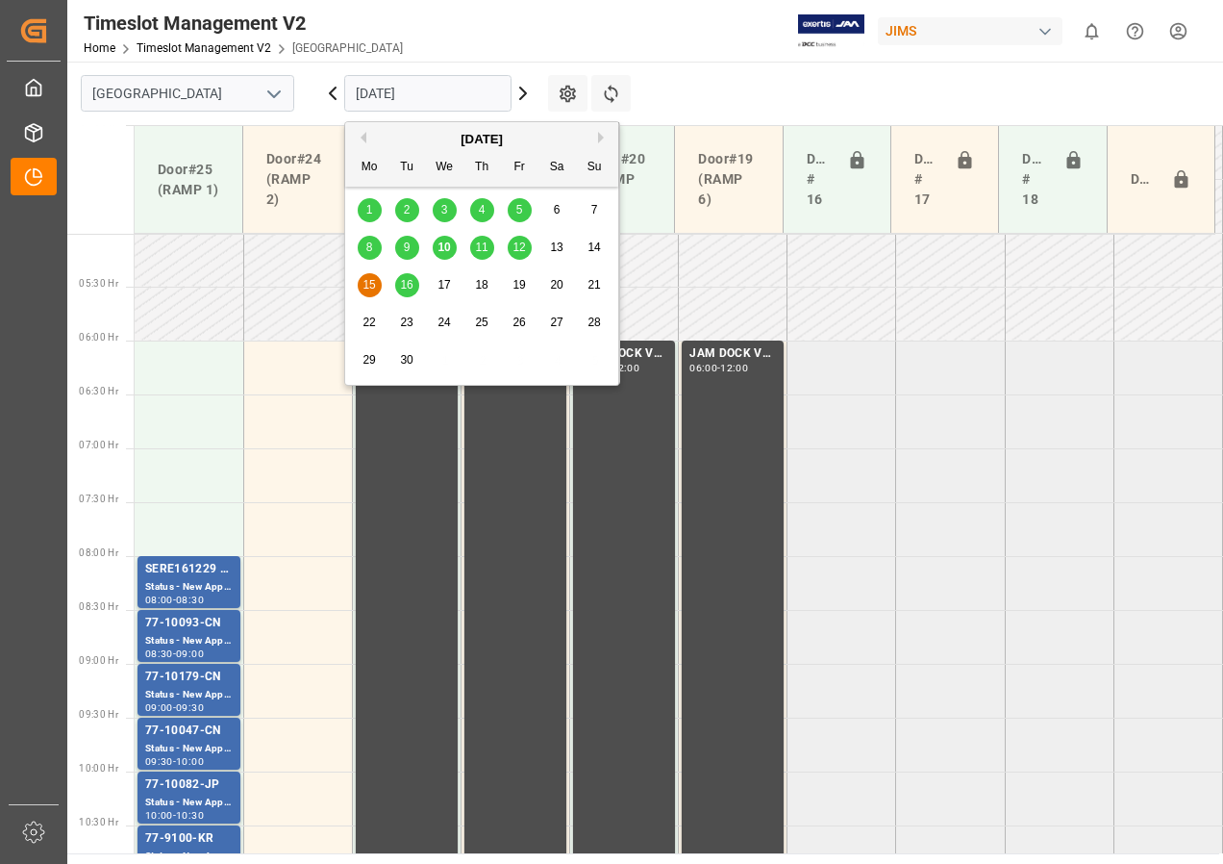
click at [387, 95] on input "[DATE]" at bounding box center [427, 93] width 167 height 37
click at [407, 278] on span "16" at bounding box center [406, 284] width 13 height 13
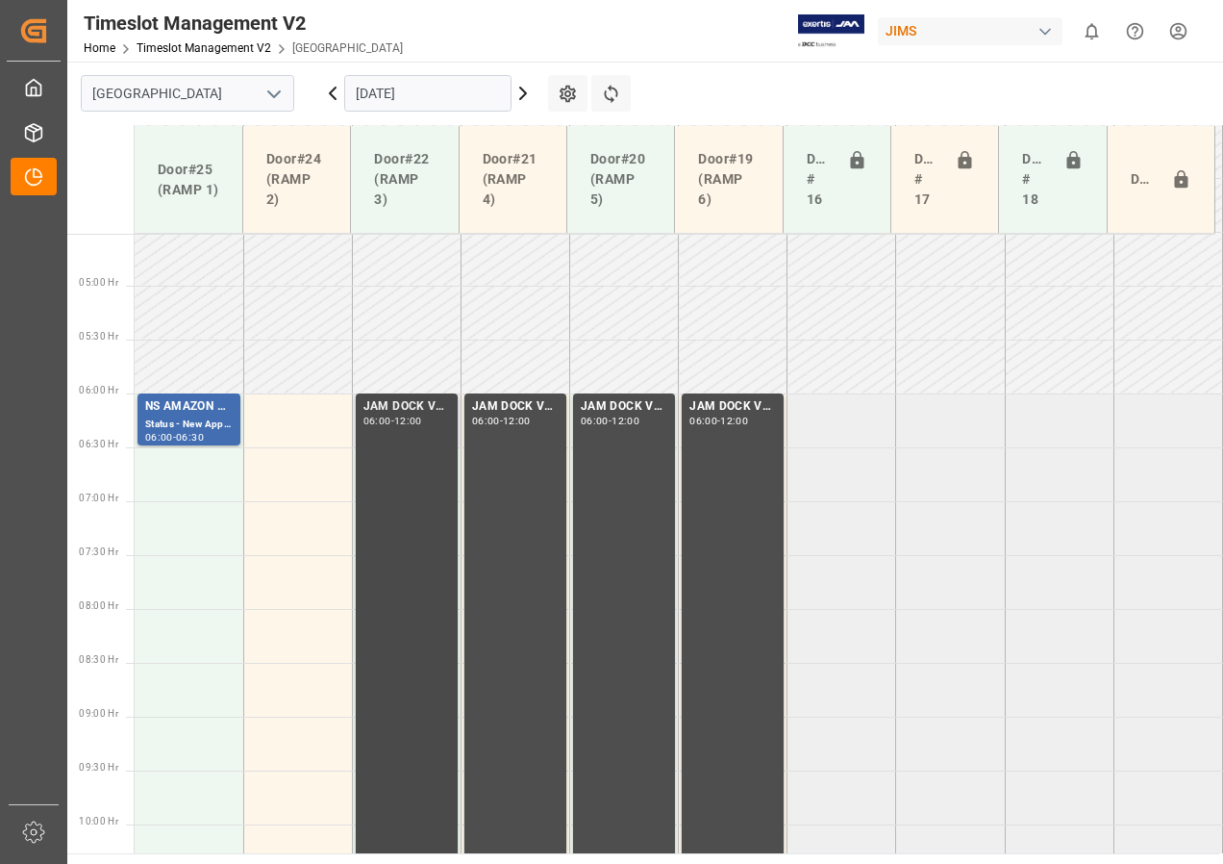
scroll to position [404, 0]
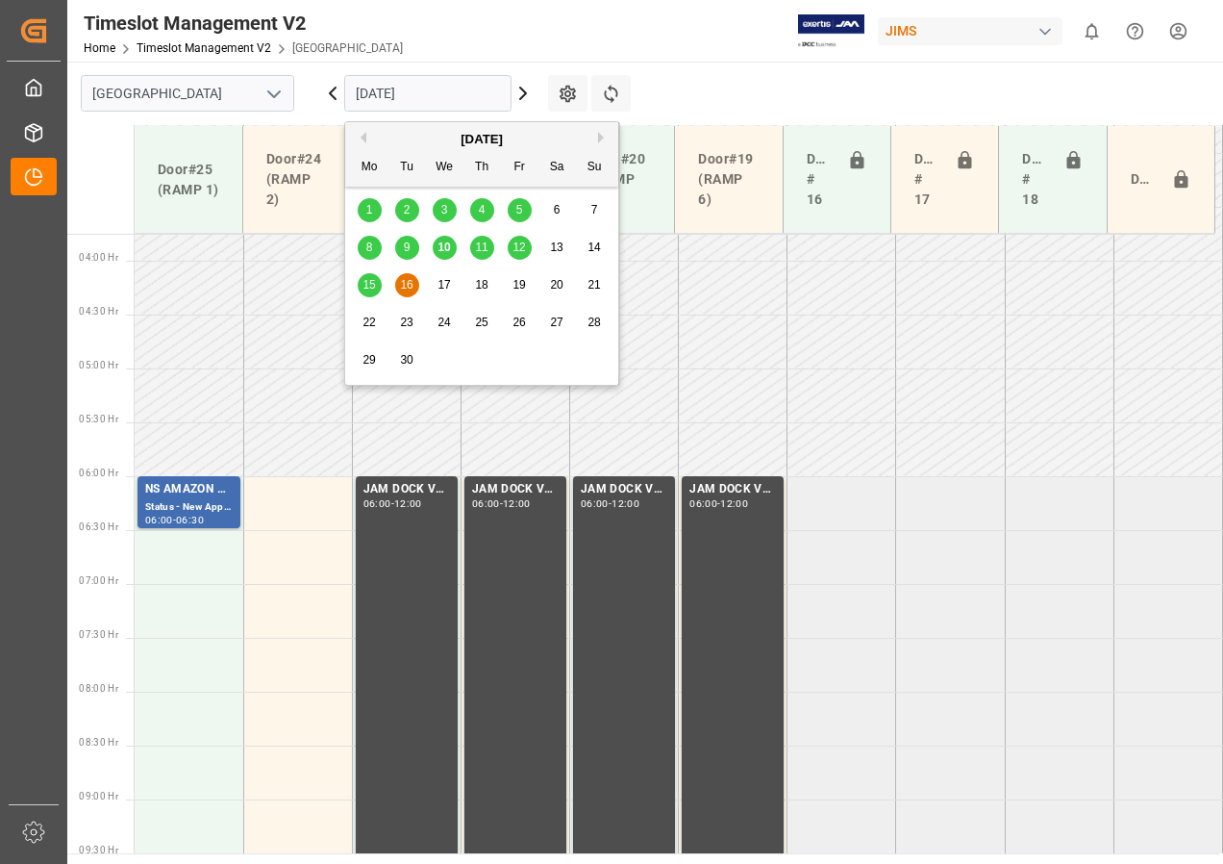
click at [436, 100] on input "[DATE]" at bounding box center [427, 93] width 167 height 37
